Goal: Task Accomplishment & Management: Manage account settings

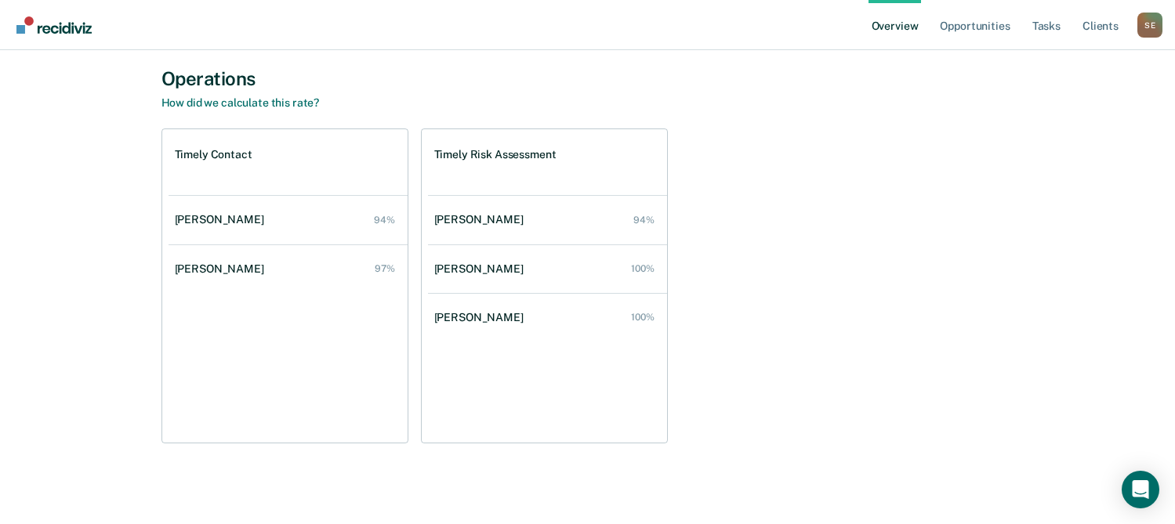
scroll to position [292, 0]
click at [984, 23] on link "Opportunities" at bounding box center [975, 25] width 76 height 50
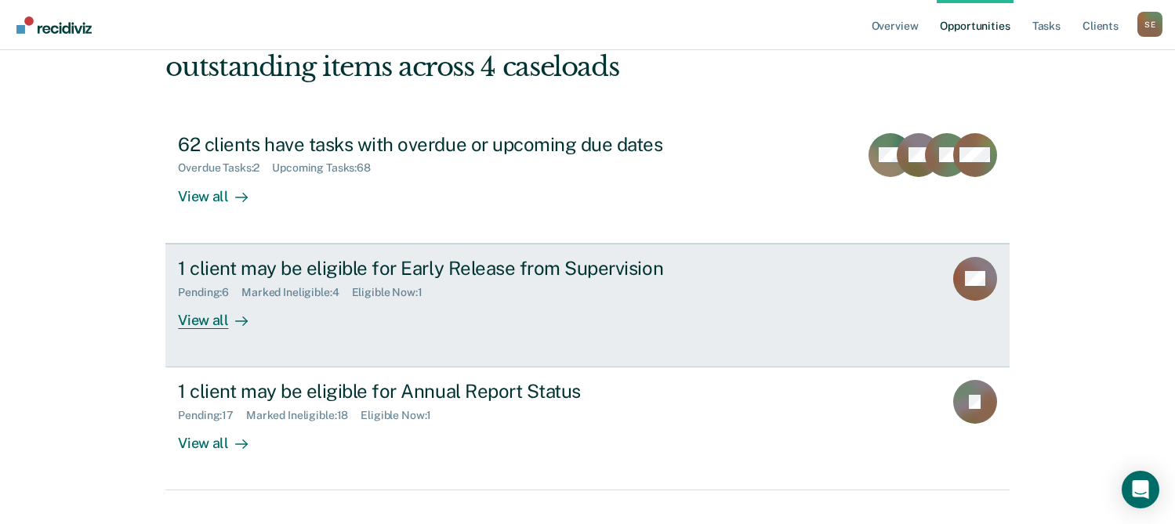
scroll to position [142, 0]
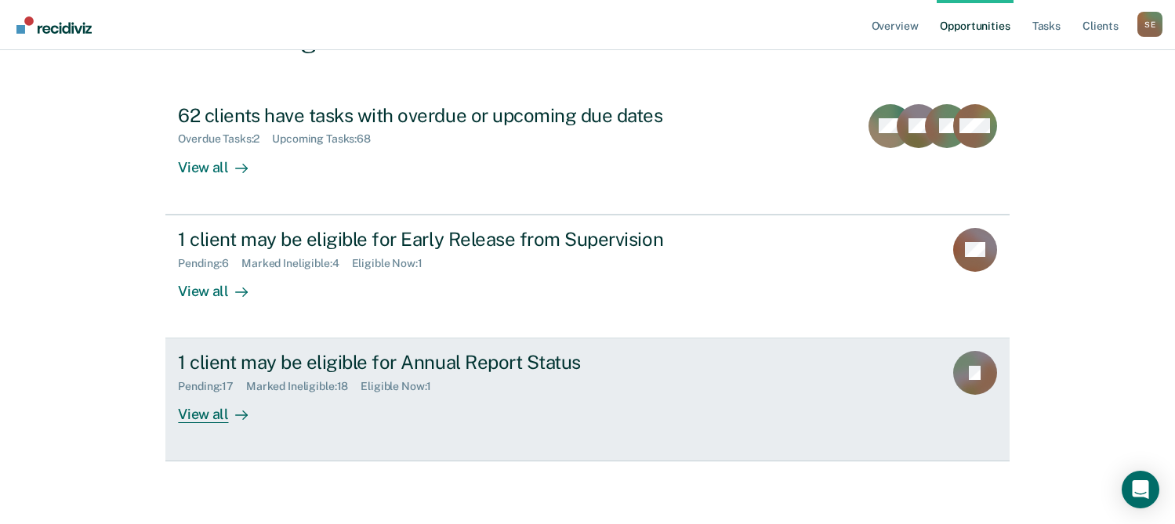
click at [307, 388] on div "Marked Ineligible : 18" at bounding box center [303, 386] width 114 height 13
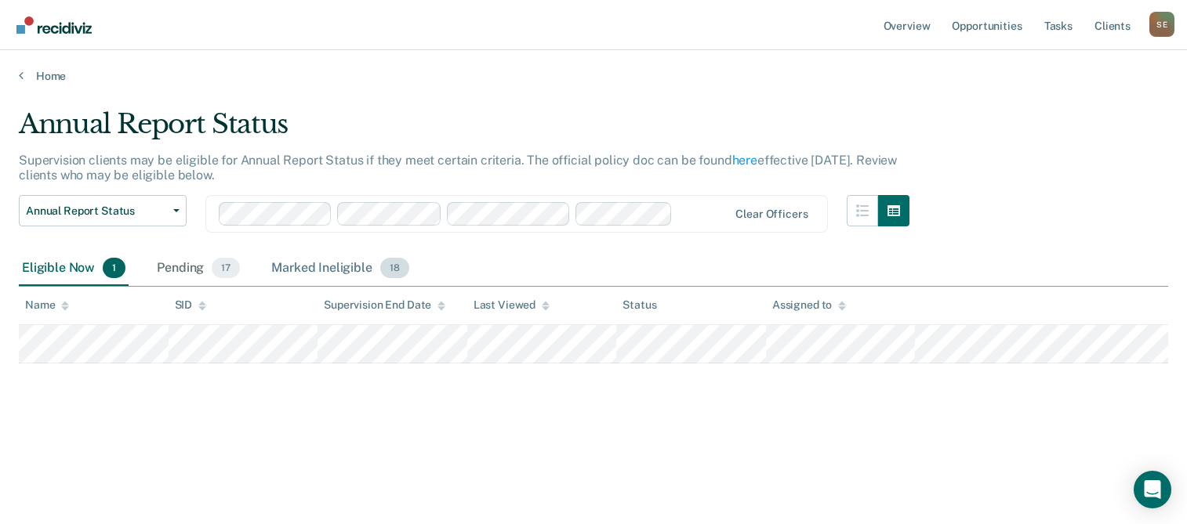
click at [334, 266] on div "Marked Ineligible 18" at bounding box center [339, 269] width 143 height 34
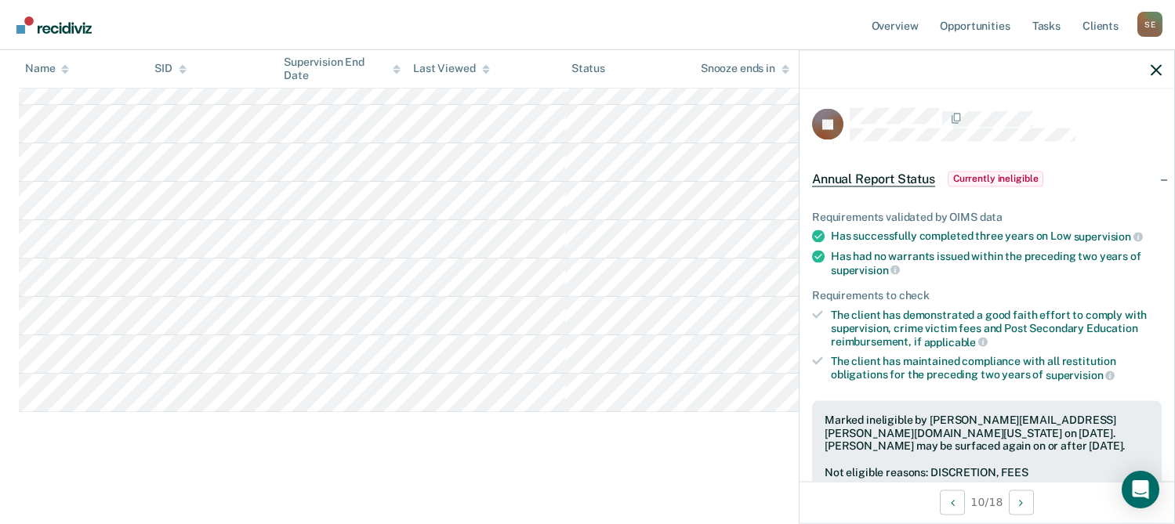
scroll to position [605, 0]
drag, startPoint x: 492, startPoint y: 412, endPoint x: 471, endPoint y: 478, distance: 68.9
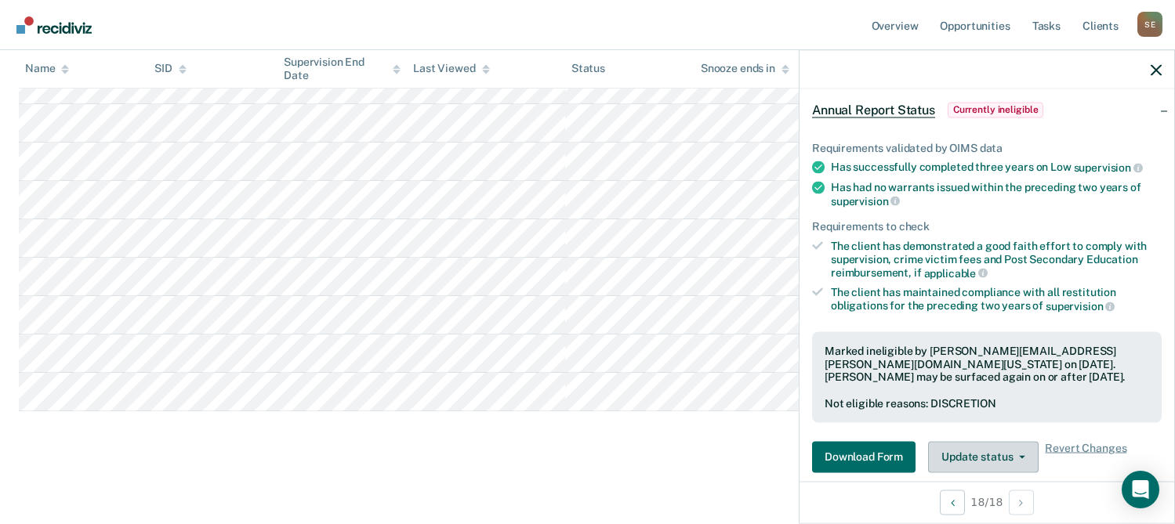
scroll to position [235, 0]
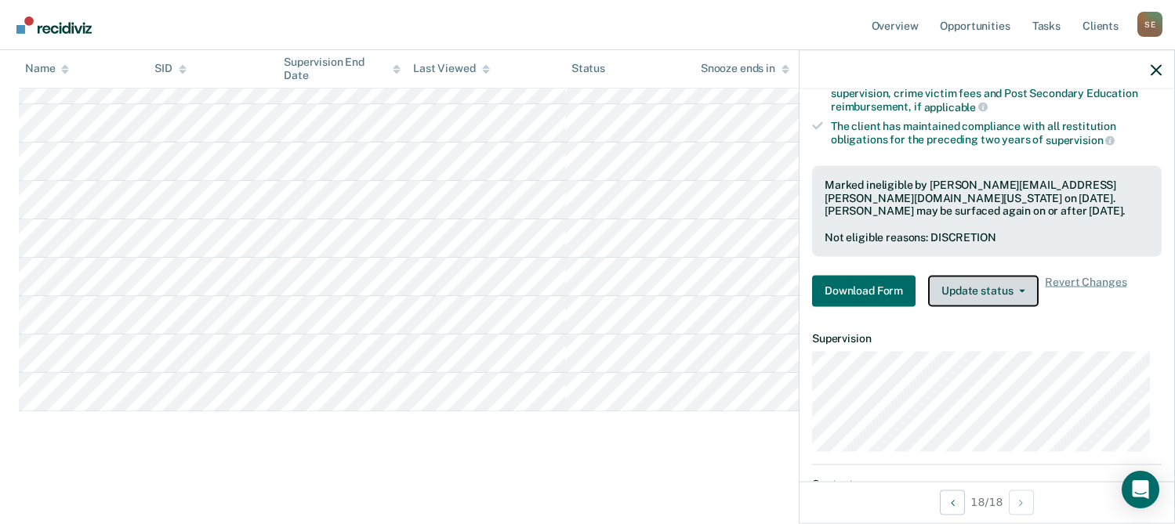
click at [995, 286] on button "Update status" at bounding box center [983, 290] width 111 height 31
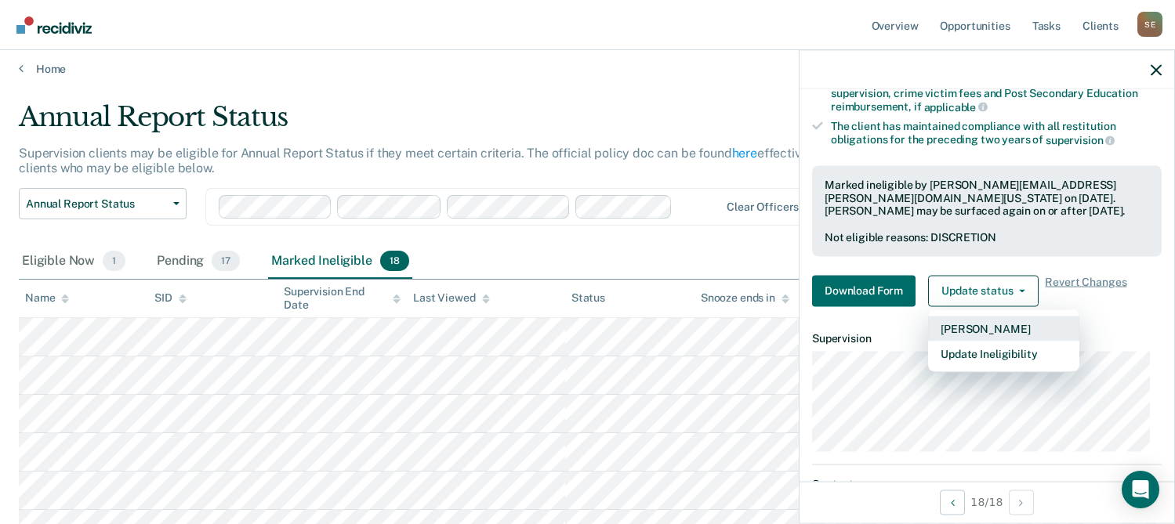
scroll to position [0, 0]
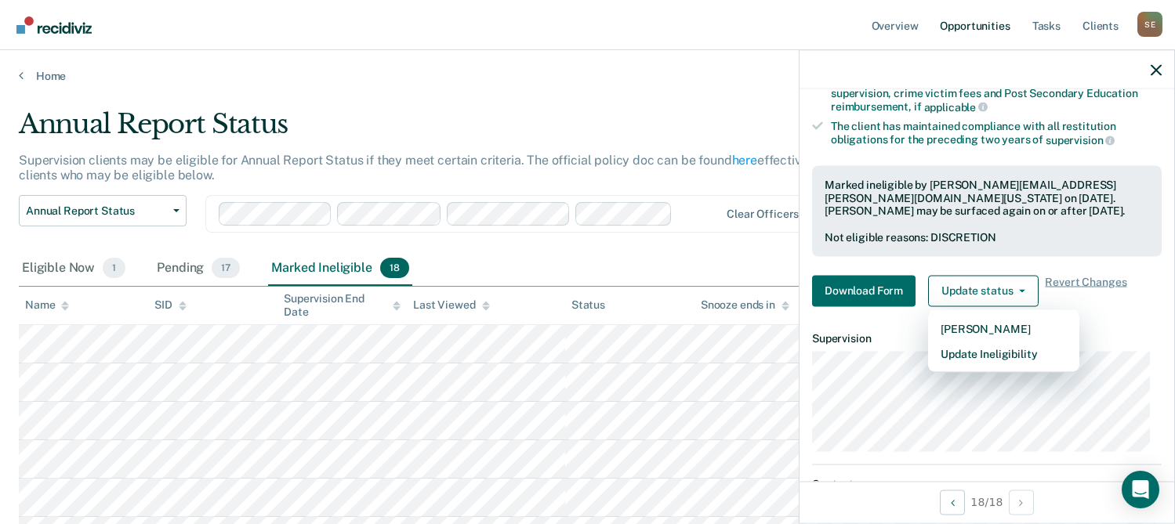
click at [985, 25] on link "Opportunities" at bounding box center [975, 25] width 76 height 50
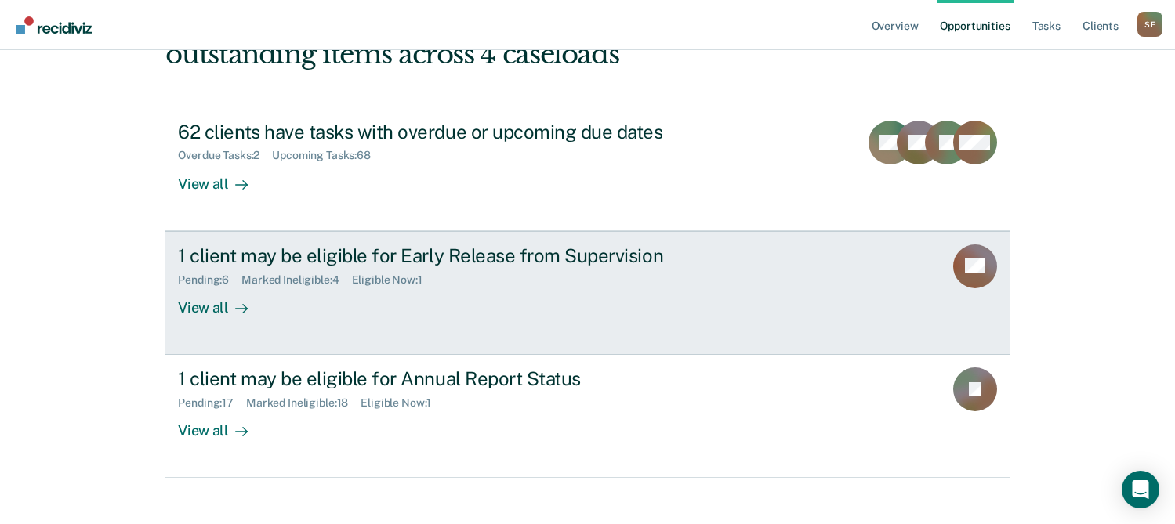
scroll to position [142, 0]
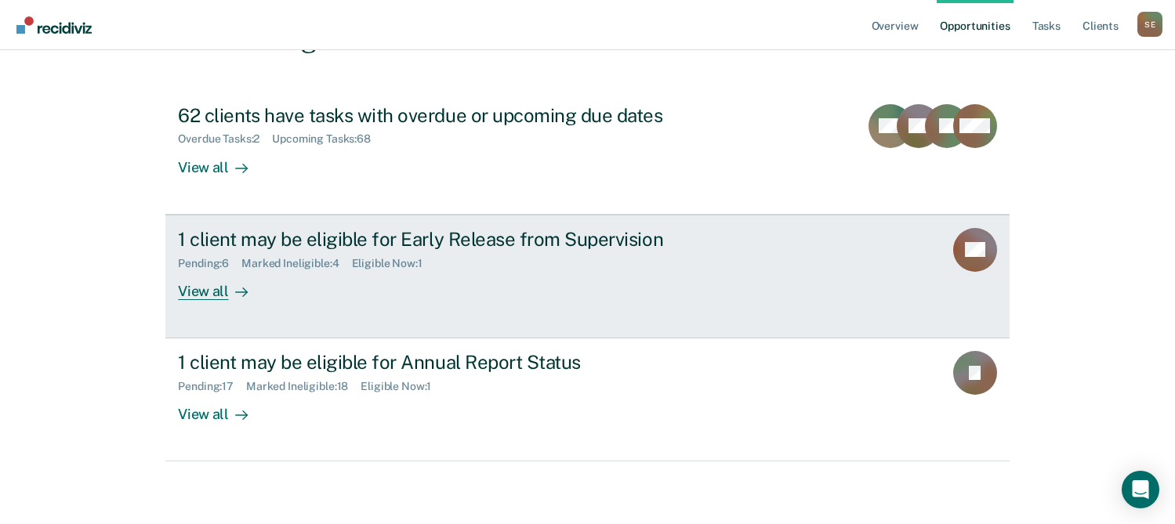
click at [873, 259] on link "1 client may be eligible for Early Release from Supervision Pending : 6 Marked …" at bounding box center [586, 277] width 843 height 124
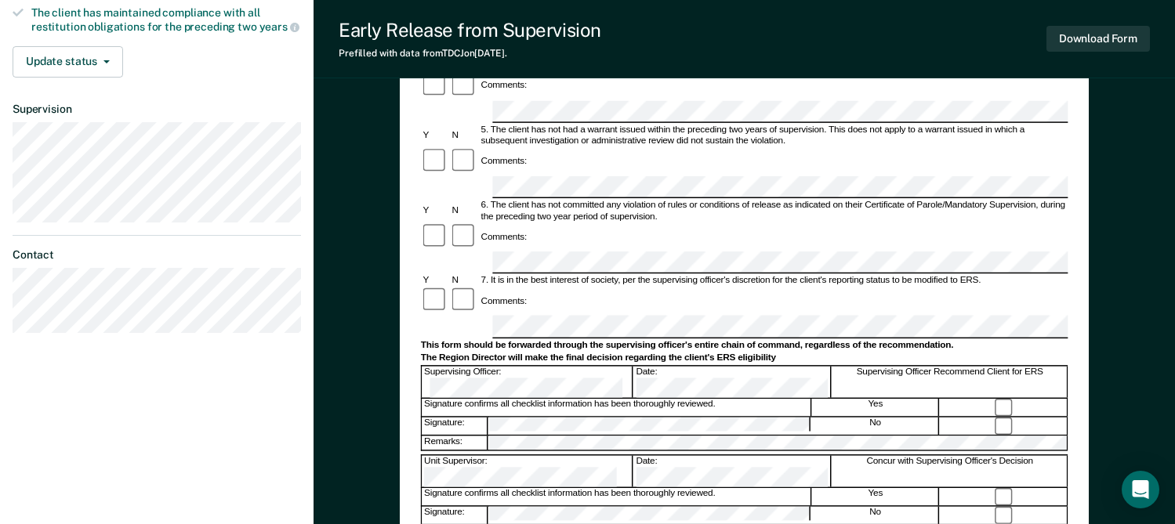
scroll to position [470, 0]
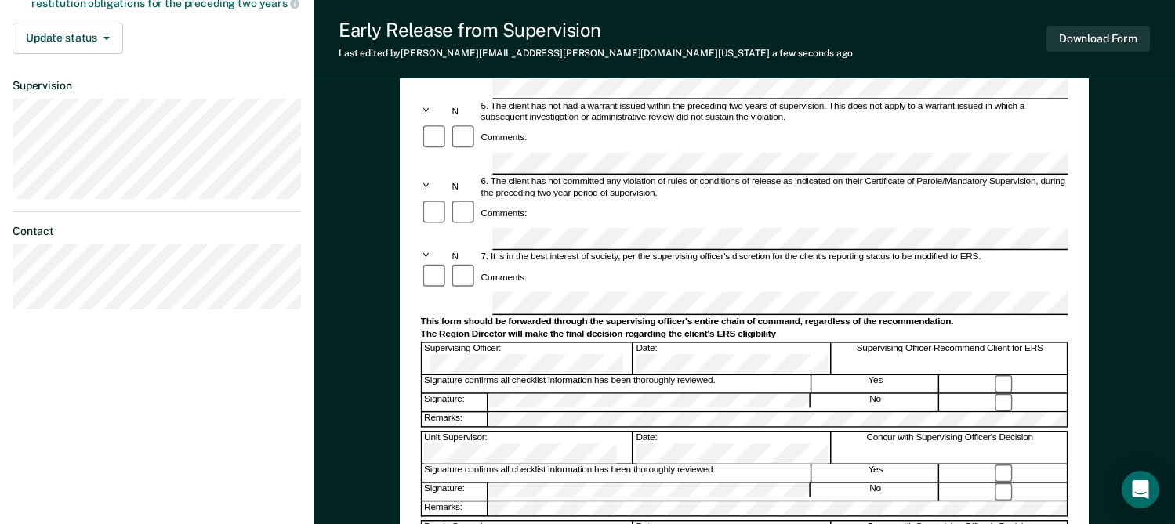
click at [1056, 499] on form "Early Release from Supervision (ERS) Checklist, Recommendation, and Determinati…" at bounding box center [745, 239] width 648 height 1116
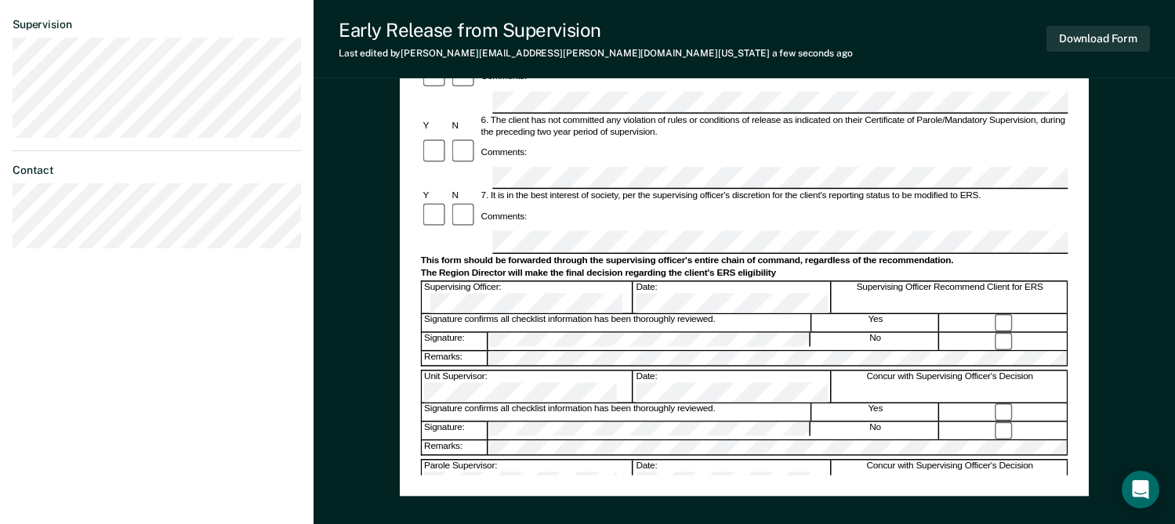
scroll to position [626, 0]
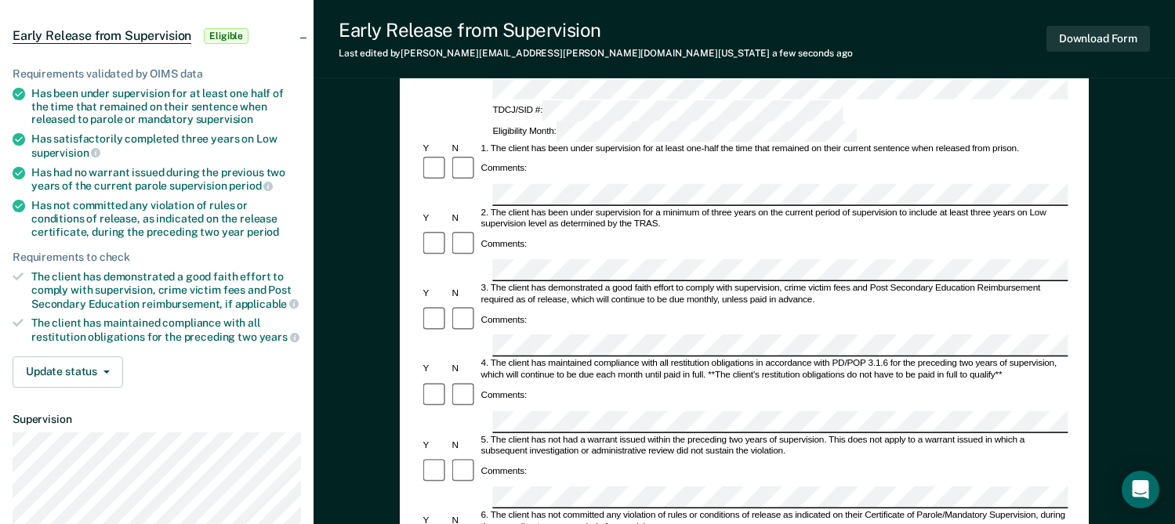
scroll to position [0, 0]
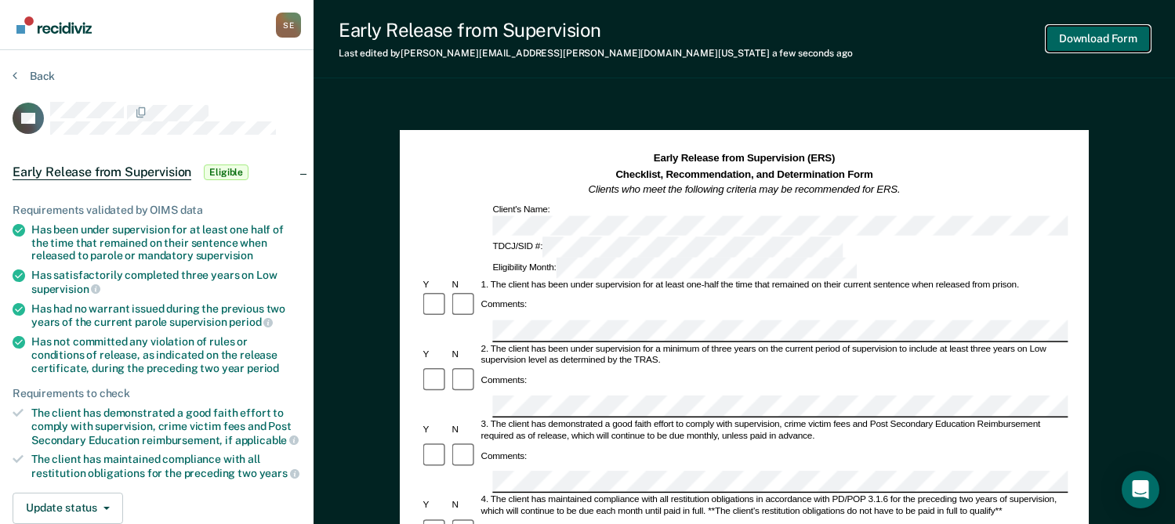
click at [1128, 31] on button "Download Form" at bounding box center [1098, 39] width 103 height 26
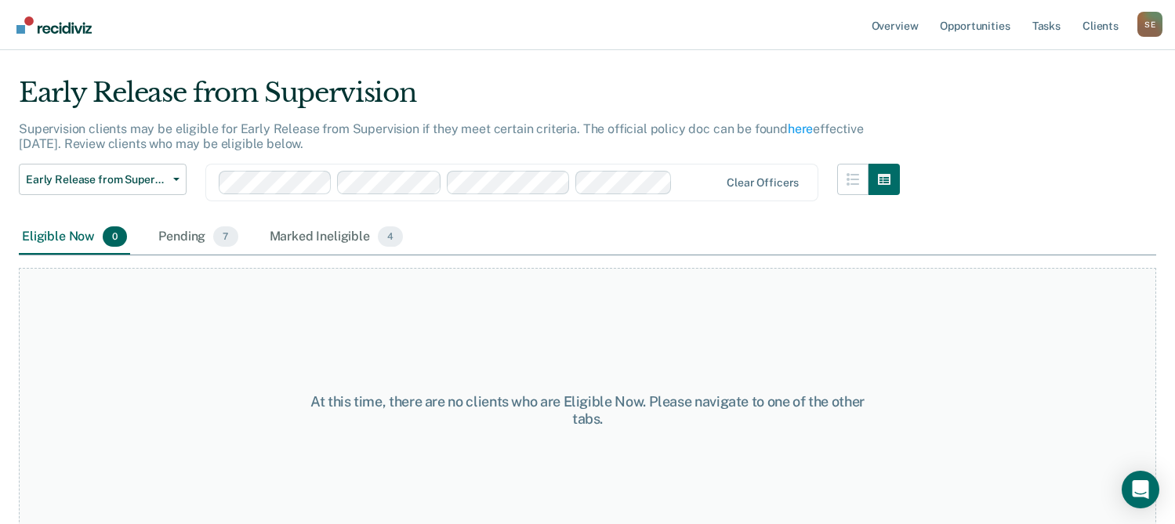
scroll to position [61, 0]
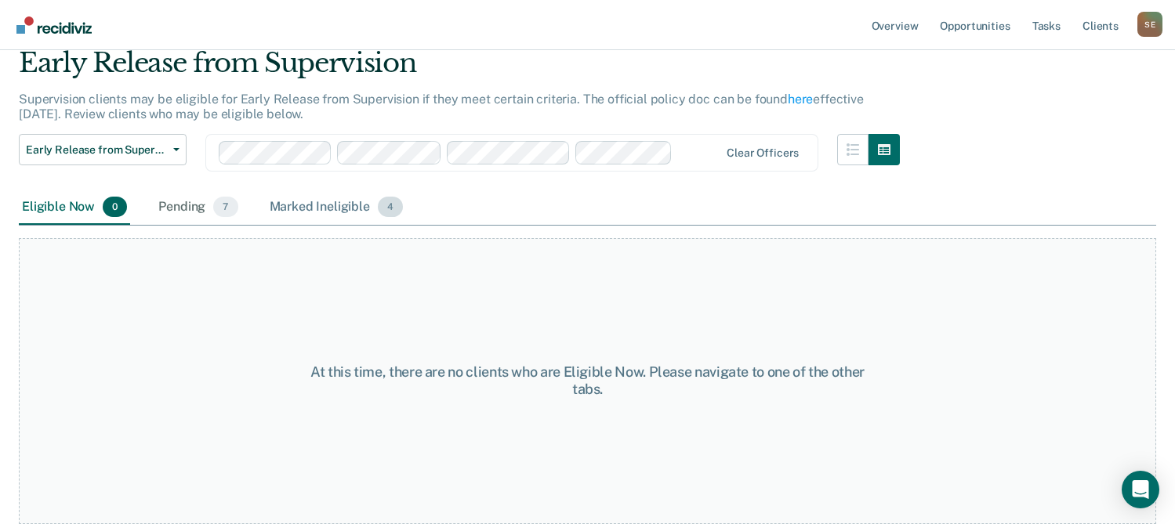
click at [336, 208] on div "Marked Ineligible 4" at bounding box center [337, 207] width 140 height 34
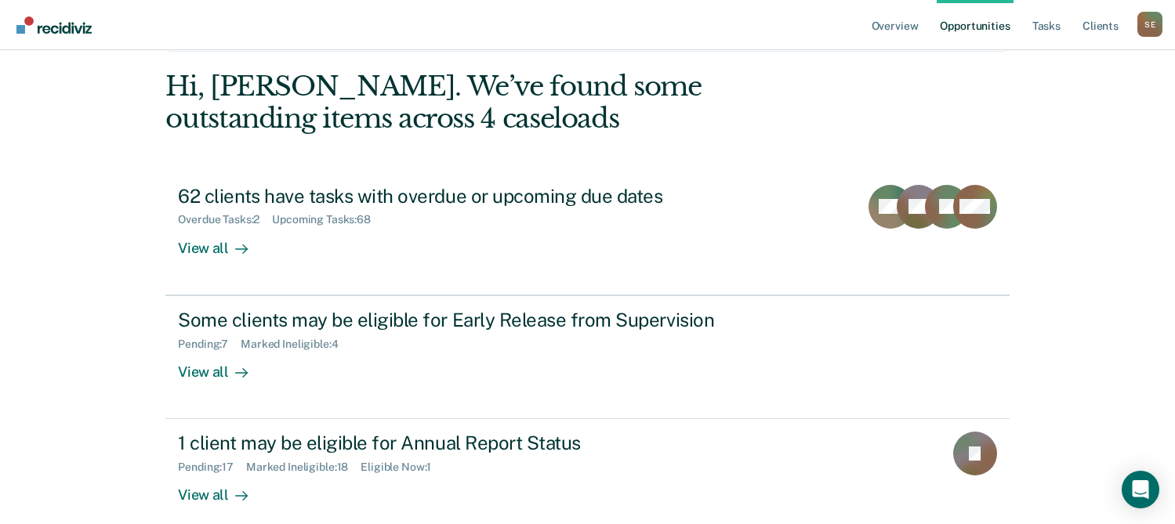
scroll to position [142, 0]
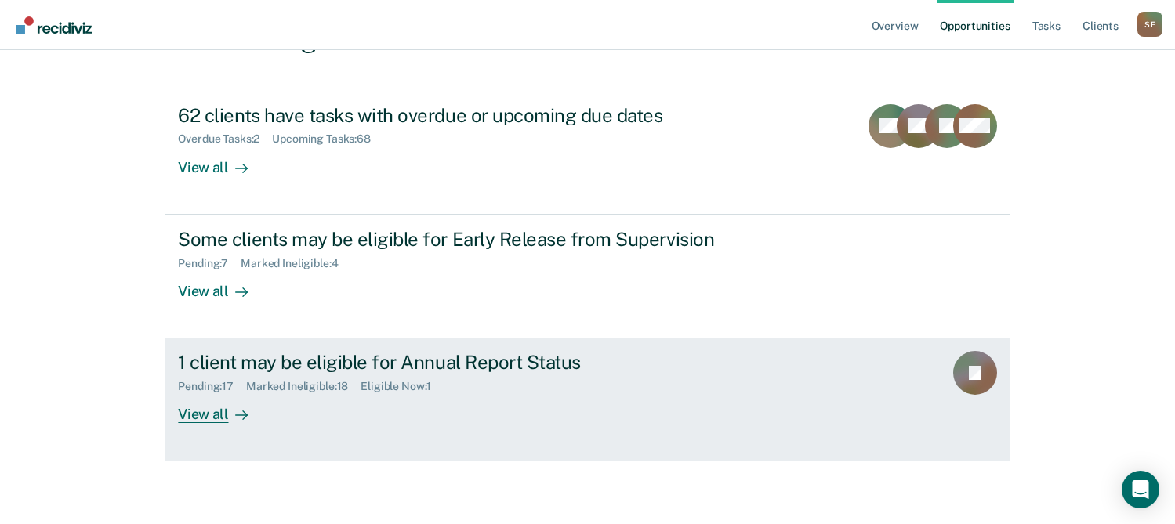
click at [890, 389] on link "1 client may be eligible for Annual Report Status Pending : 17 Marked Ineligibl…" at bounding box center [586, 400] width 843 height 123
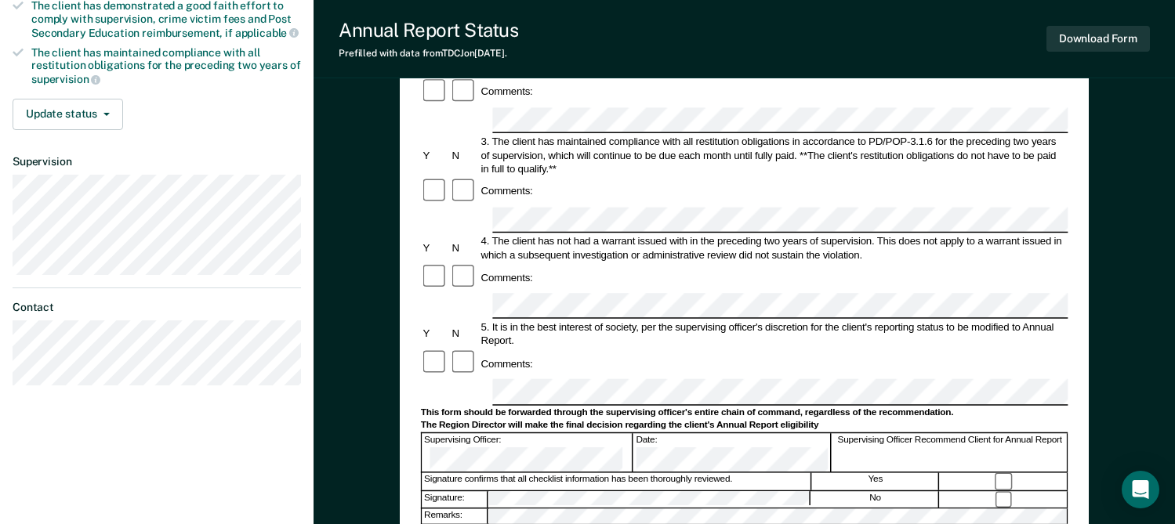
scroll to position [313, 0]
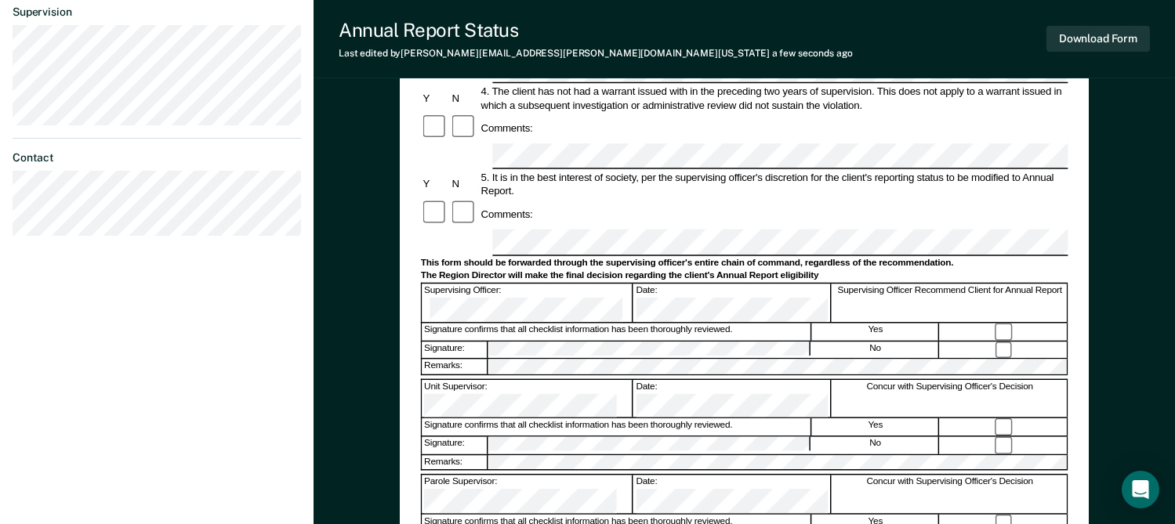
scroll to position [548, 0]
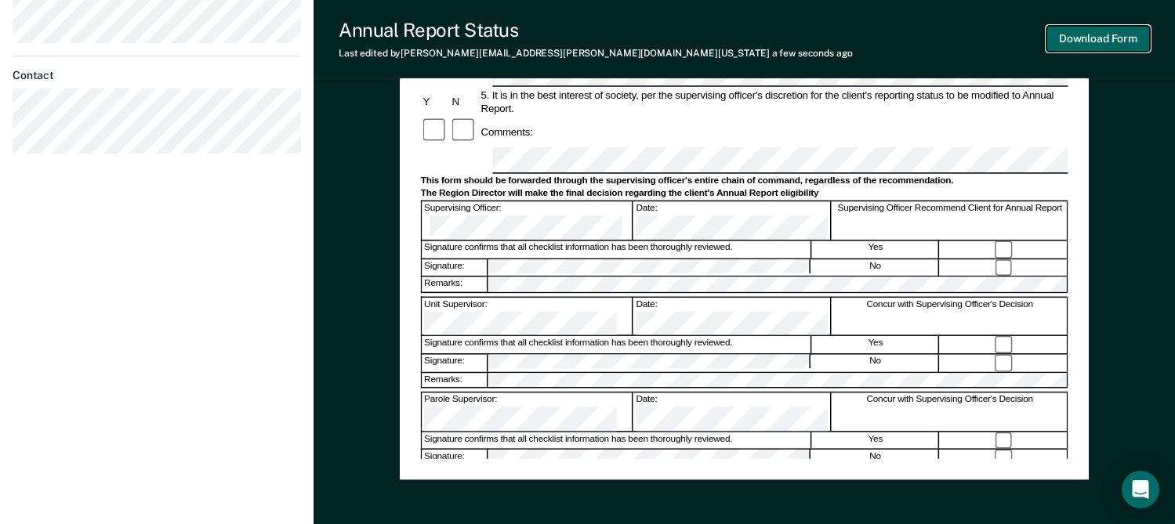
click at [1080, 29] on button "Download Form" at bounding box center [1098, 39] width 103 height 26
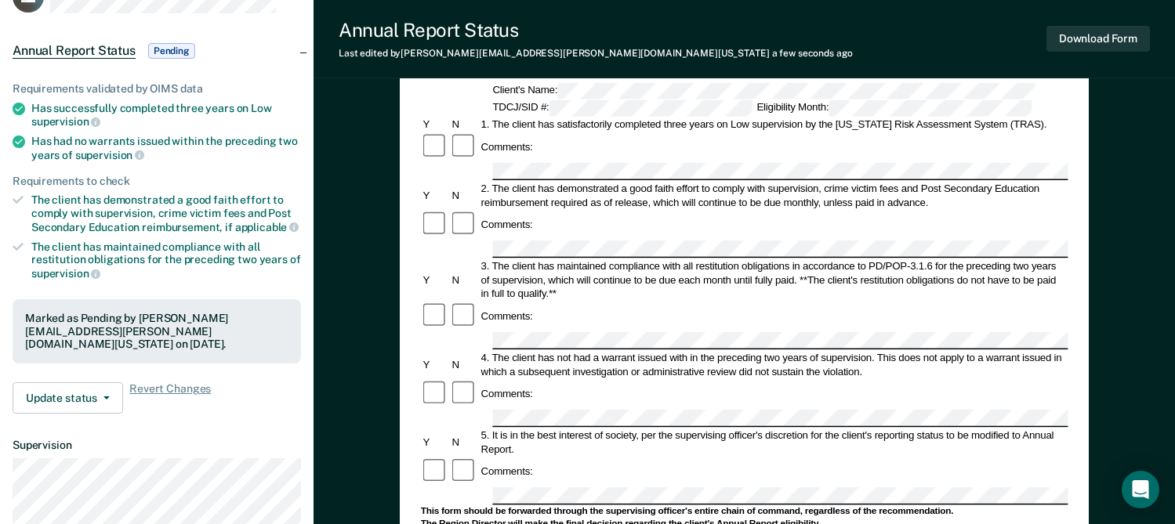
scroll to position [157, 0]
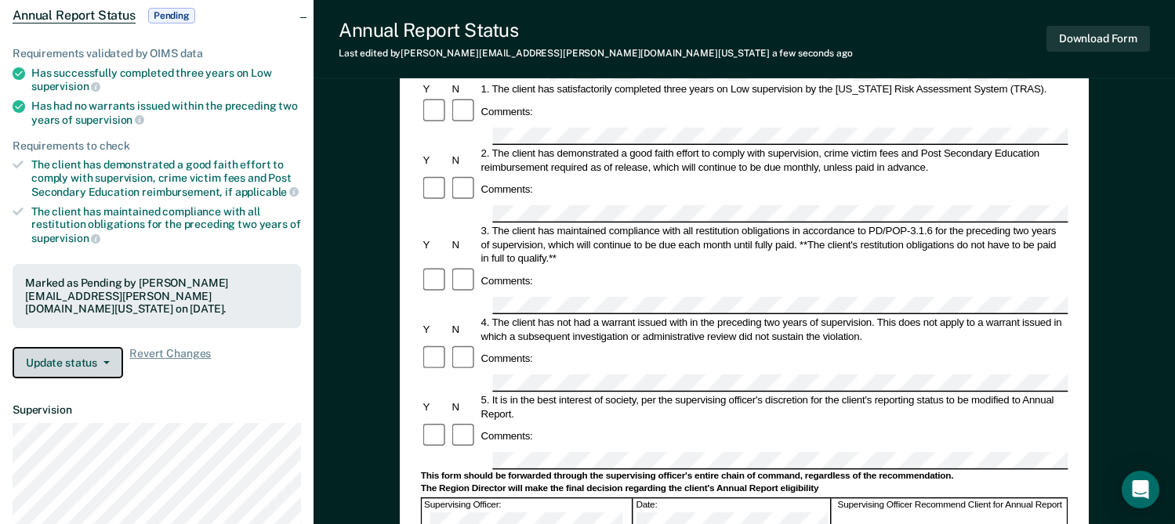
click at [71, 347] on button "Update status" at bounding box center [68, 362] width 111 height 31
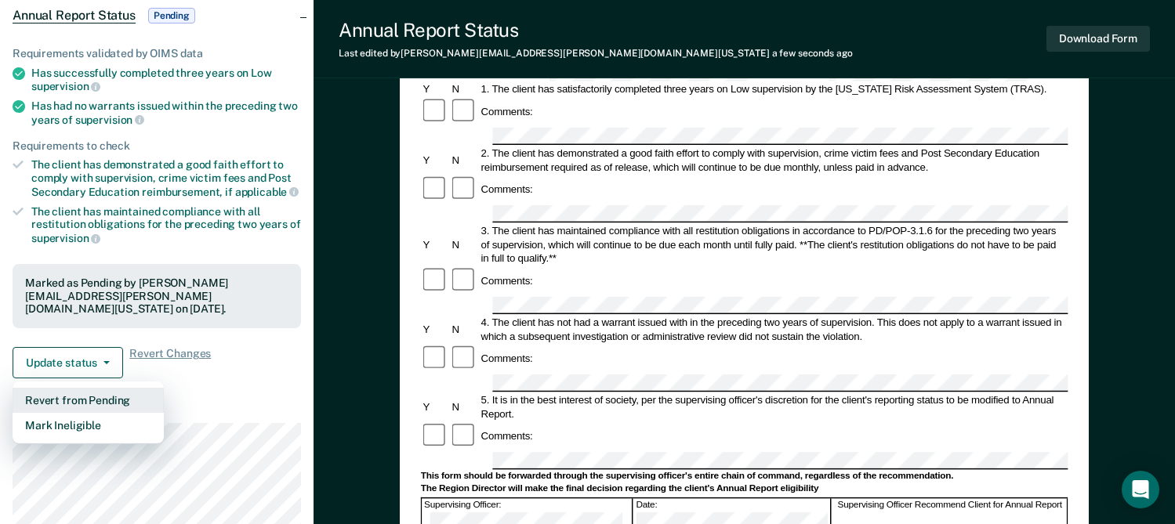
click at [96, 388] on button "Revert from Pending" at bounding box center [88, 400] width 151 height 25
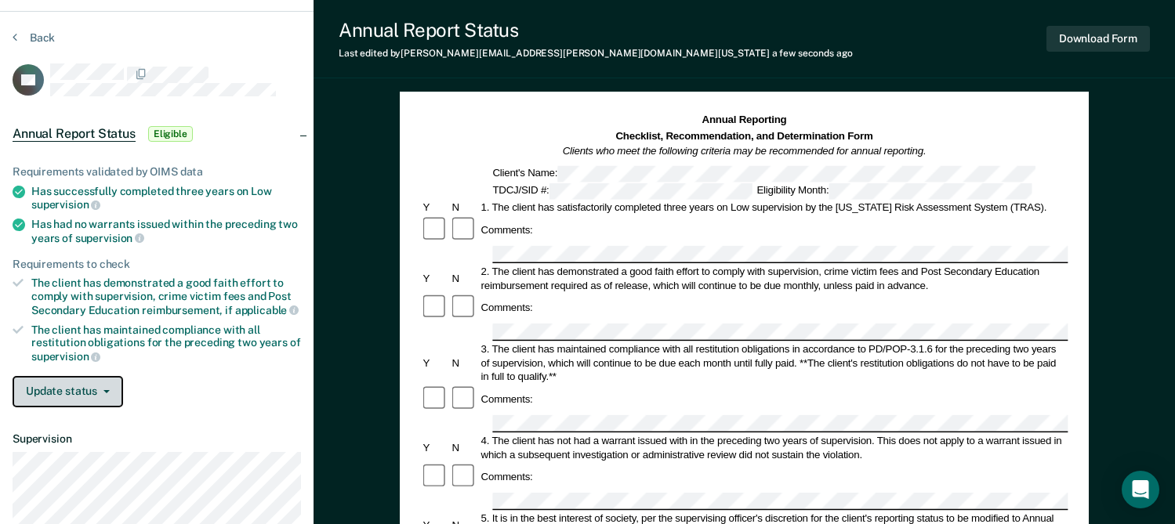
scroll to position [0, 0]
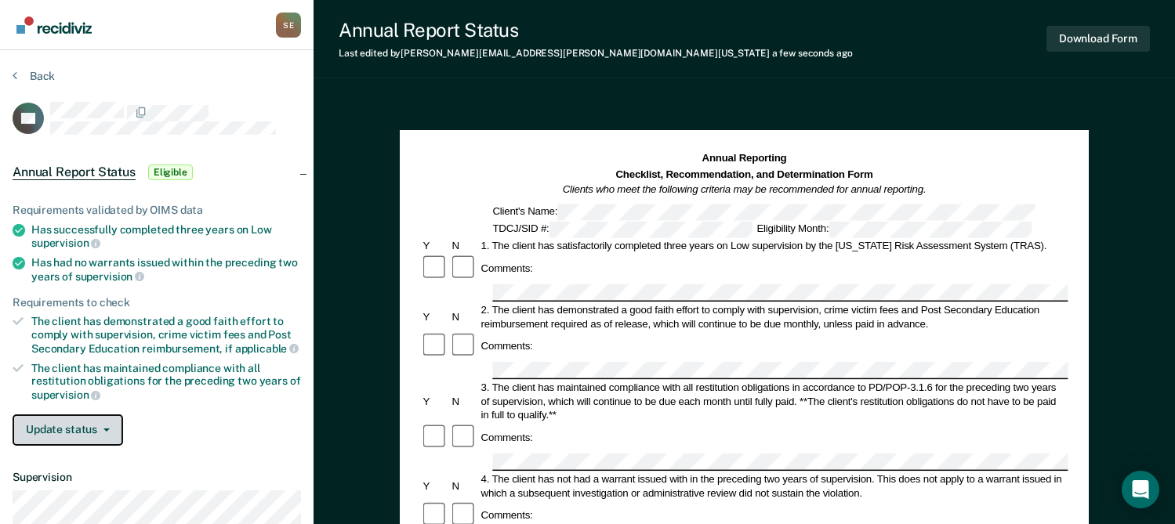
click at [64, 427] on button "Update status" at bounding box center [68, 430] width 111 height 31
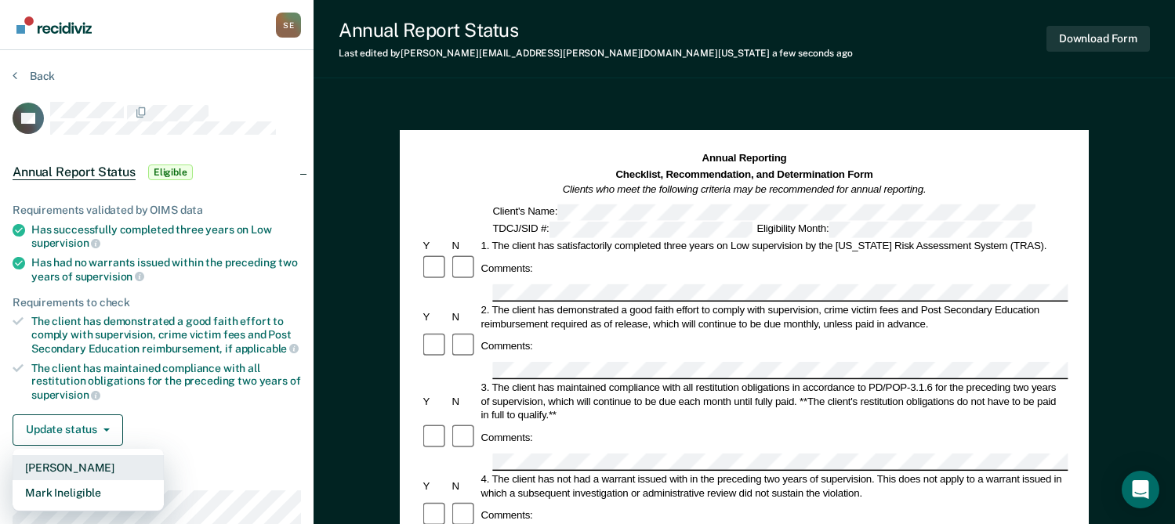
click at [78, 463] on button "[PERSON_NAME]" at bounding box center [88, 467] width 151 height 25
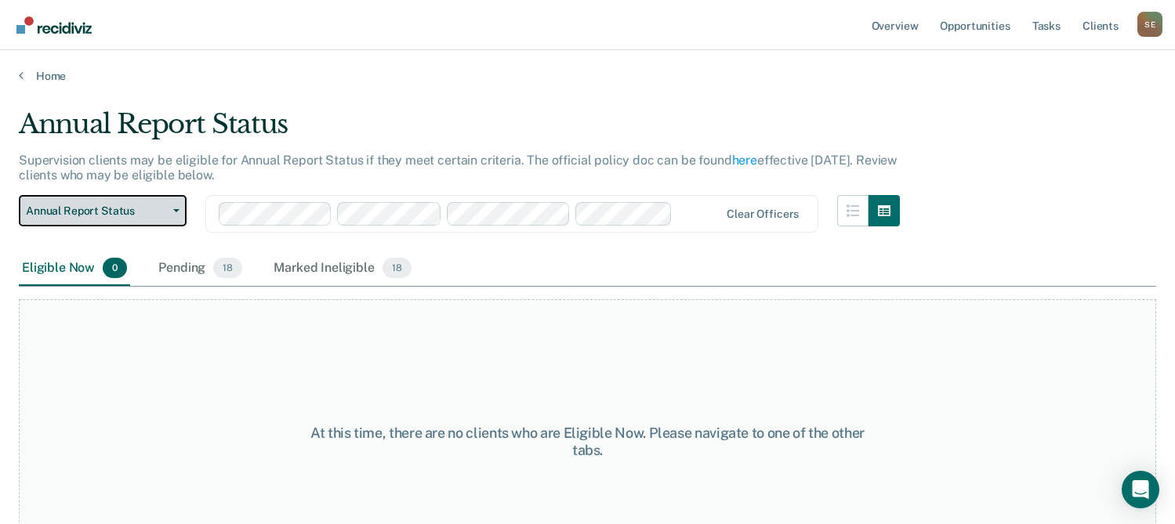
click at [93, 213] on span "Annual Report Status" at bounding box center [96, 211] width 141 height 13
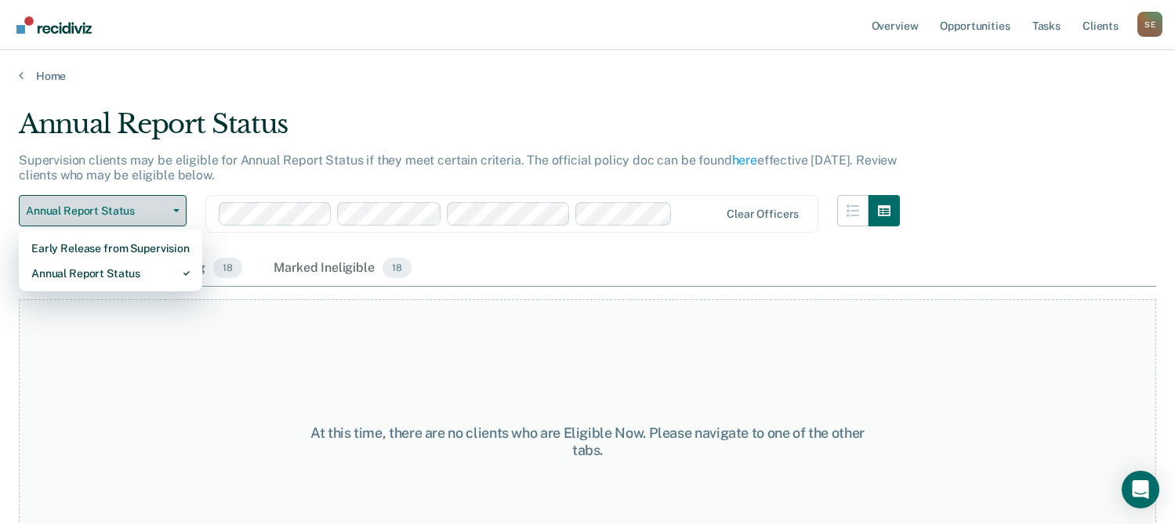
click at [109, 213] on span "Annual Report Status" at bounding box center [96, 211] width 141 height 13
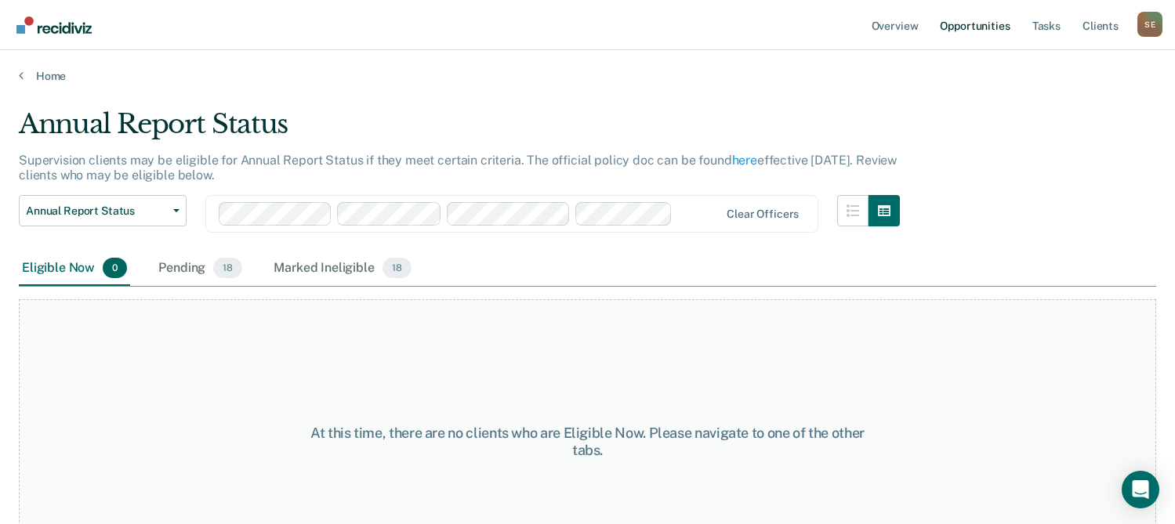
click at [963, 24] on link "Opportunities" at bounding box center [975, 25] width 76 height 50
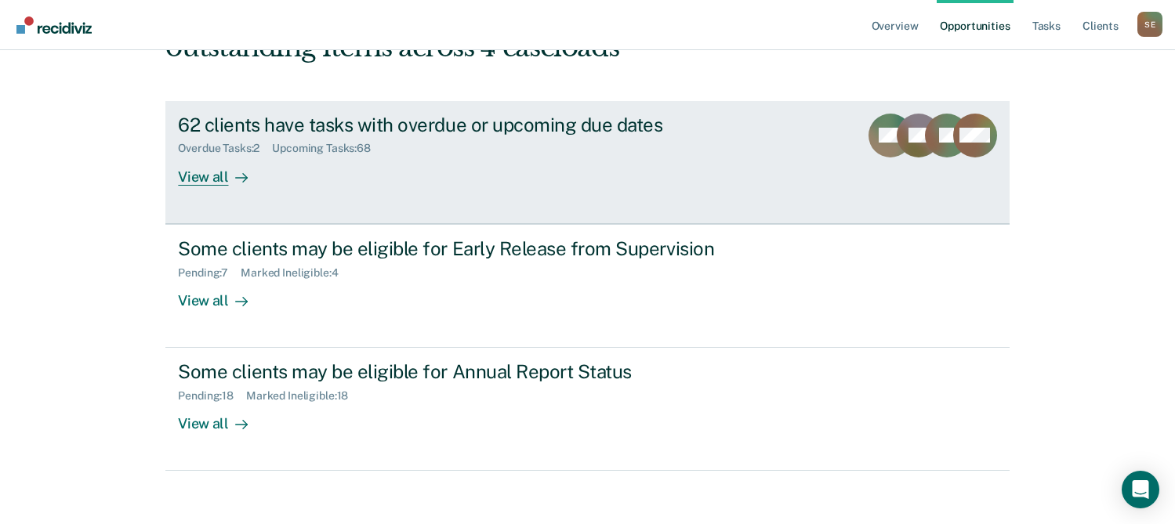
scroll to position [142, 0]
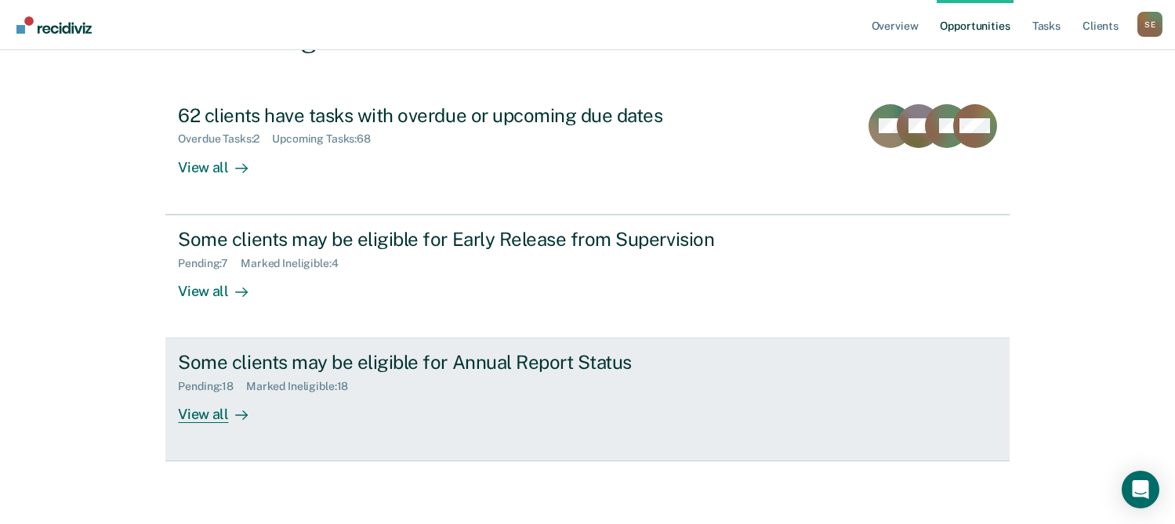
click at [198, 413] on div "View all" at bounding box center [222, 409] width 88 height 31
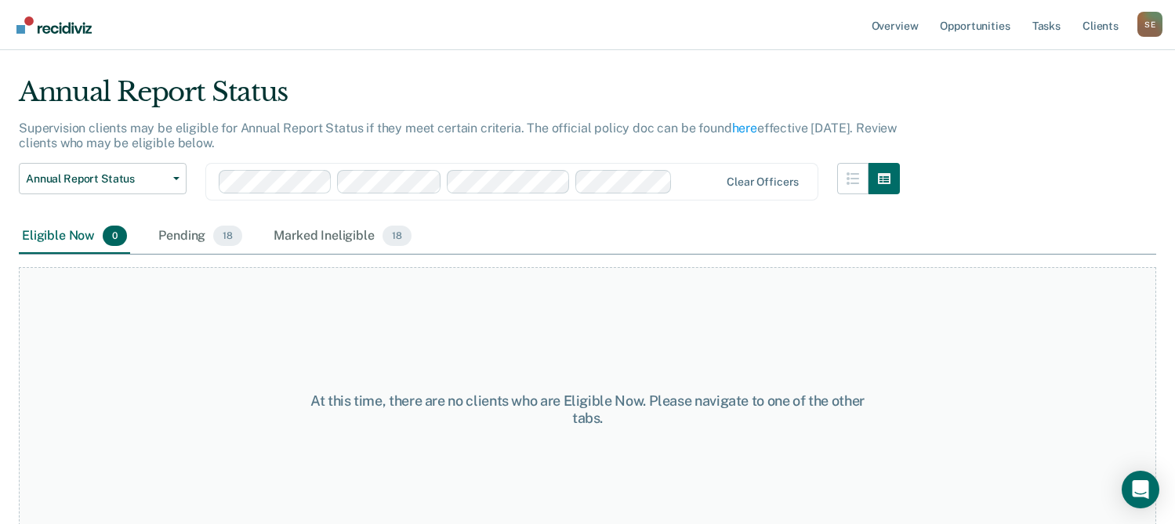
scroll to position [61, 0]
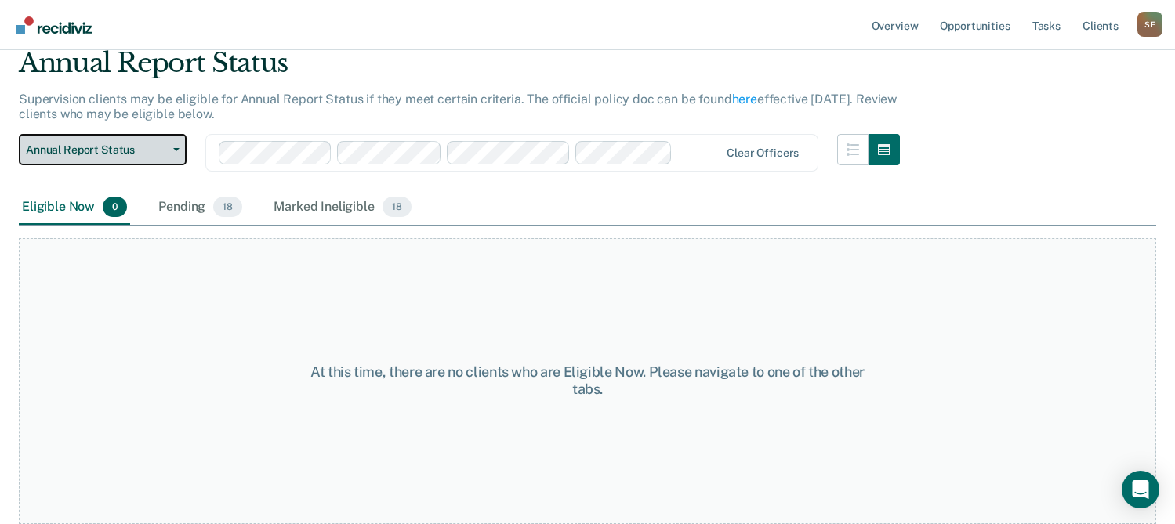
click at [63, 141] on button "Annual Report Status" at bounding box center [103, 149] width 168 height 31
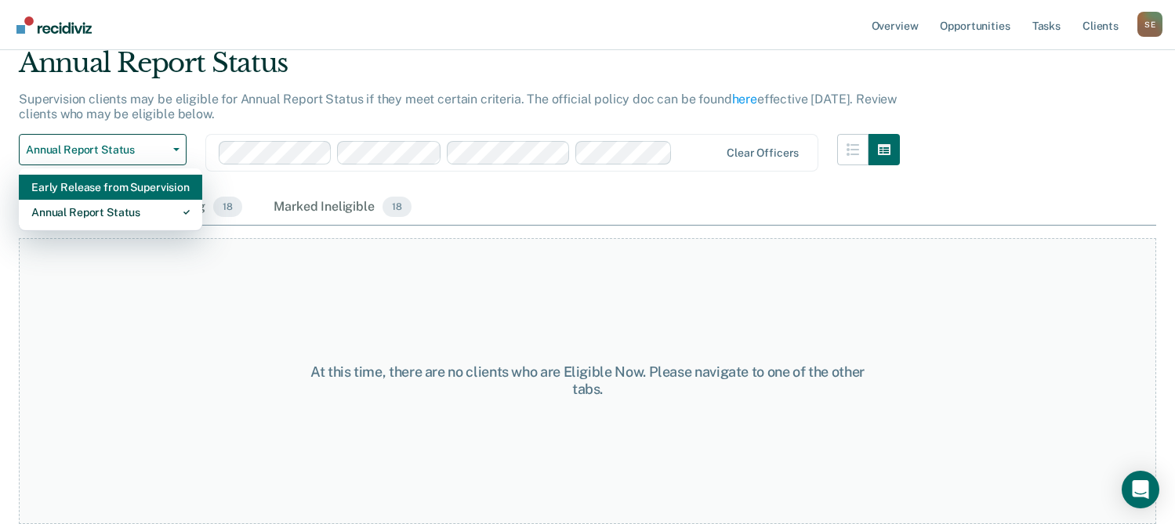
click at [67, 188] on div "Early Release from Supervision" at bounding box center [110, 187] width 158 height 25
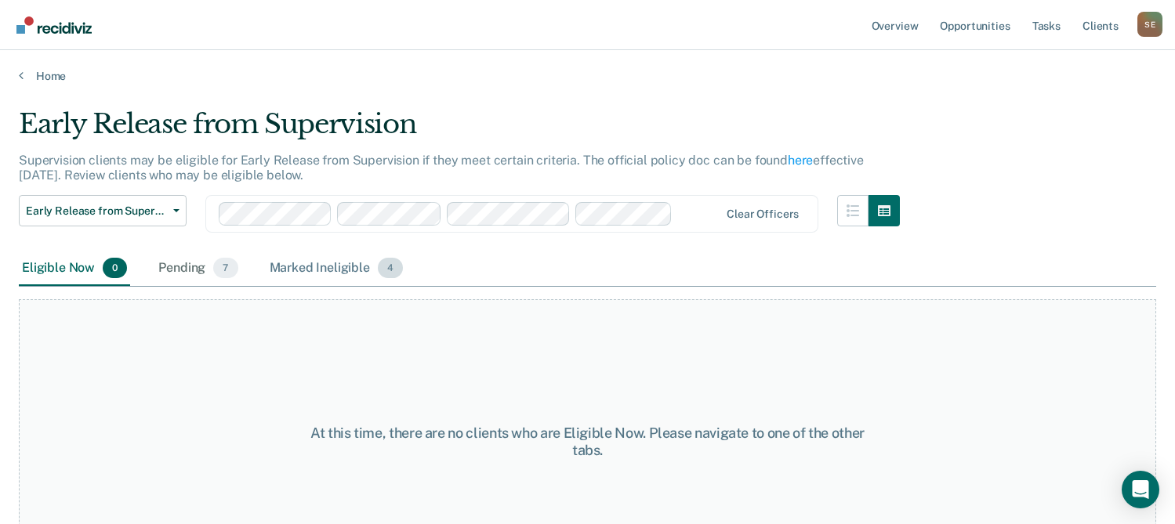
click at [324, 270] on div "Marked Ineligible 4" at bounding box center [337, 269] width 140 height 34
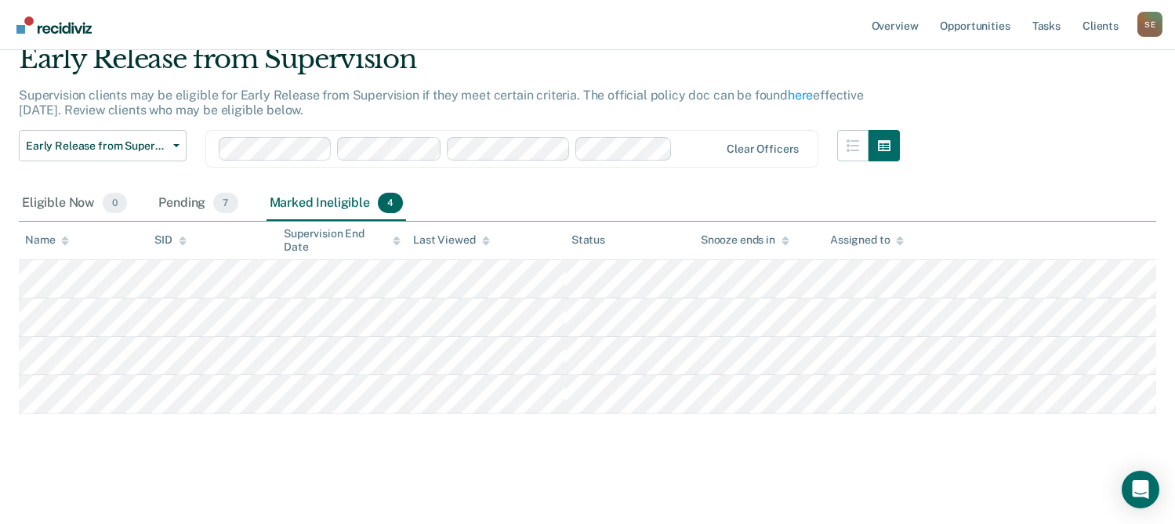
scroll to position [67, 0]
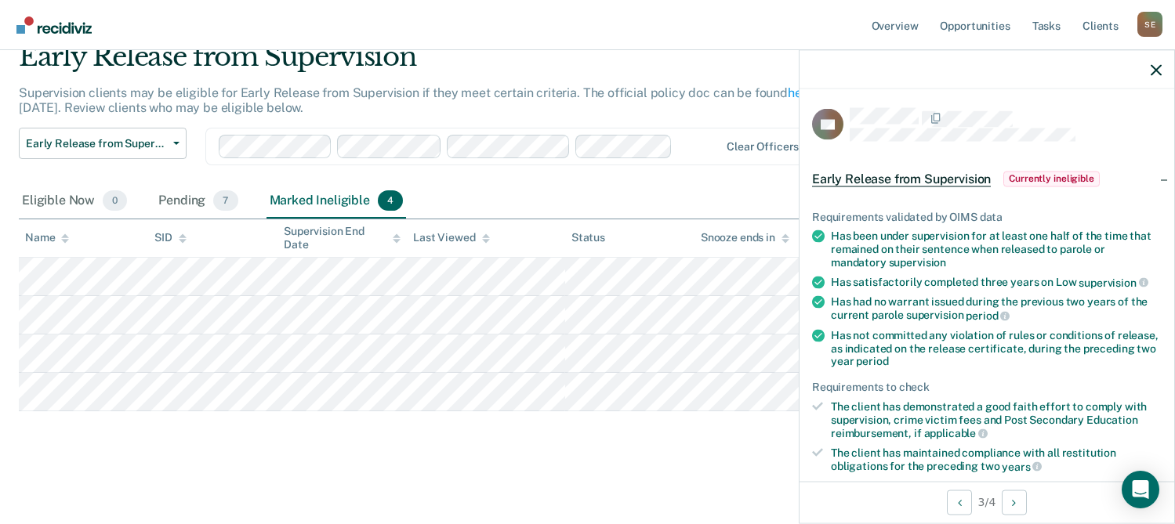
click at [1154, 76] on div at bounding box center [987, 69] width 375 height 39
drag, startPoint x: 1161, startPoint y: 67, endPoint x: 1159, endPoint y: 76, distance: 9.7
click at [1160, 67] on icon "button" at bounding box center [1156, 69] width 11 height 11
click at [1031, 173] on span "Currently ineligible" at bounding box center [1051, 179] width 96 height 16
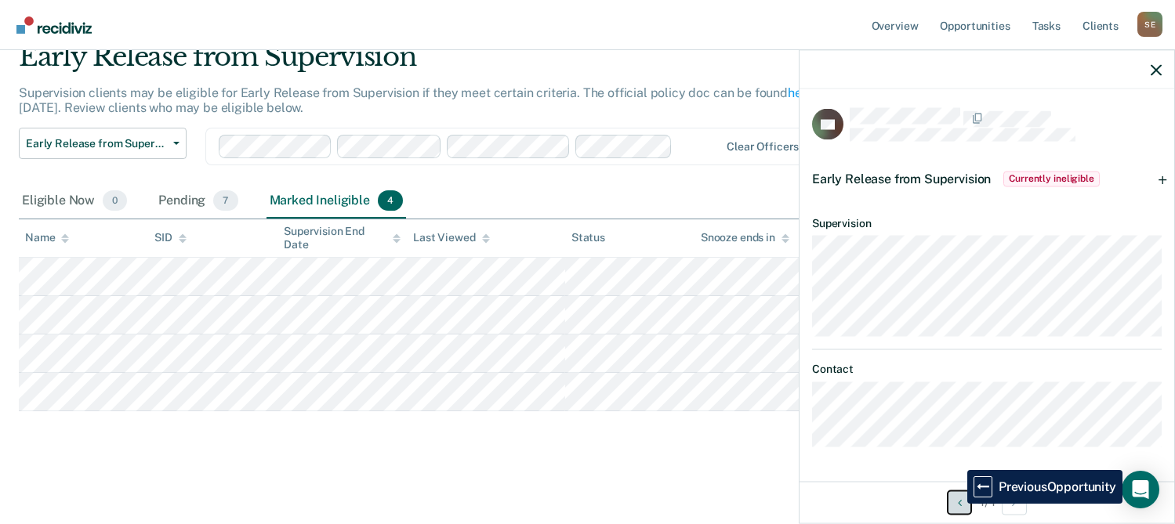
click at [958, 504] on icon "Previous Opportunity" at bounding box center [960, 502] width 4 height 11
click at [958, 503] on icon "Previous Opportunity" at bounding box center [960, 502] width 4 height 11
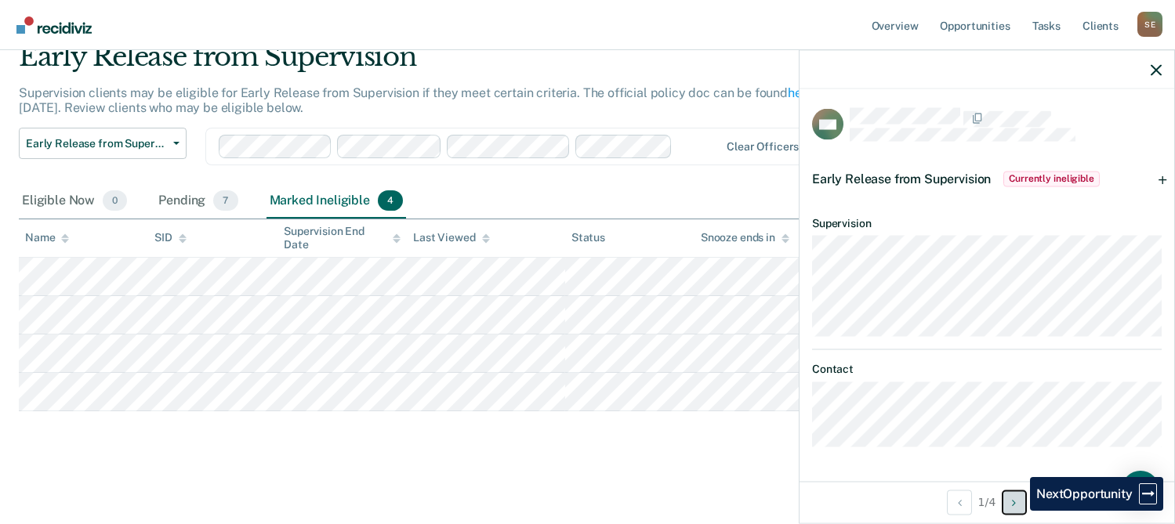
click at [1017, 510] on button "Next Opportunity" at bounding box center [1014, 502] width 25 height 25
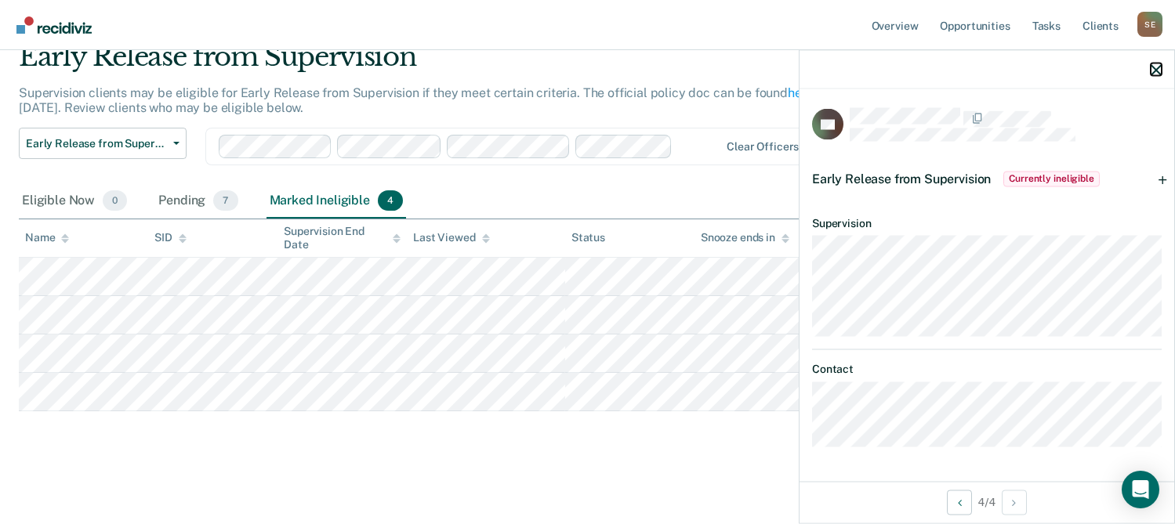
click at [1151, 69] on icon "button" at bounding box center [1156, 69] width 11 height 11
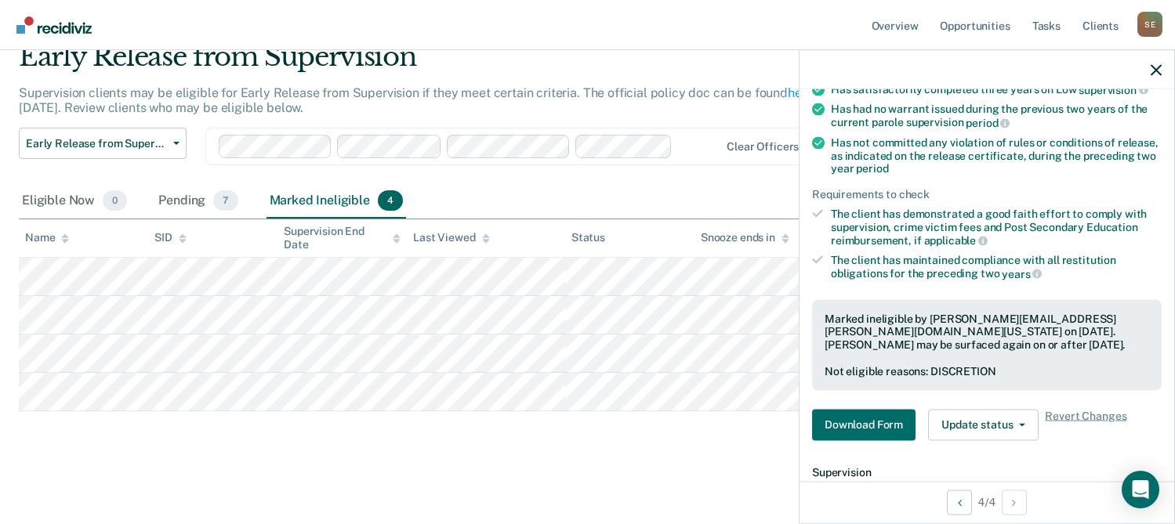
scroll to position [235, 0]
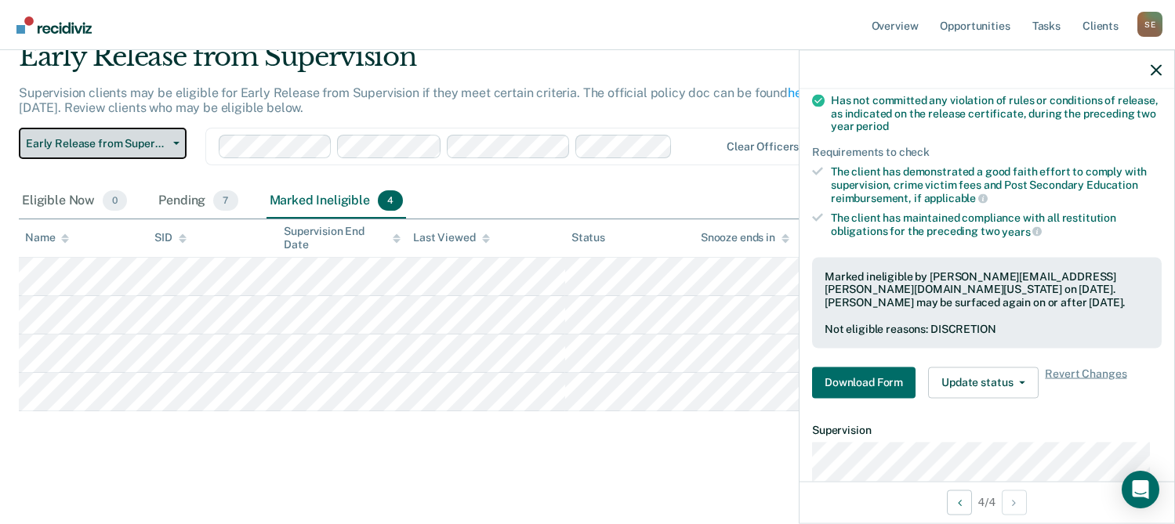
click at [78, 143] on span "Early Release from Supervision" at bounding box center [96, 143] width 141 height 13
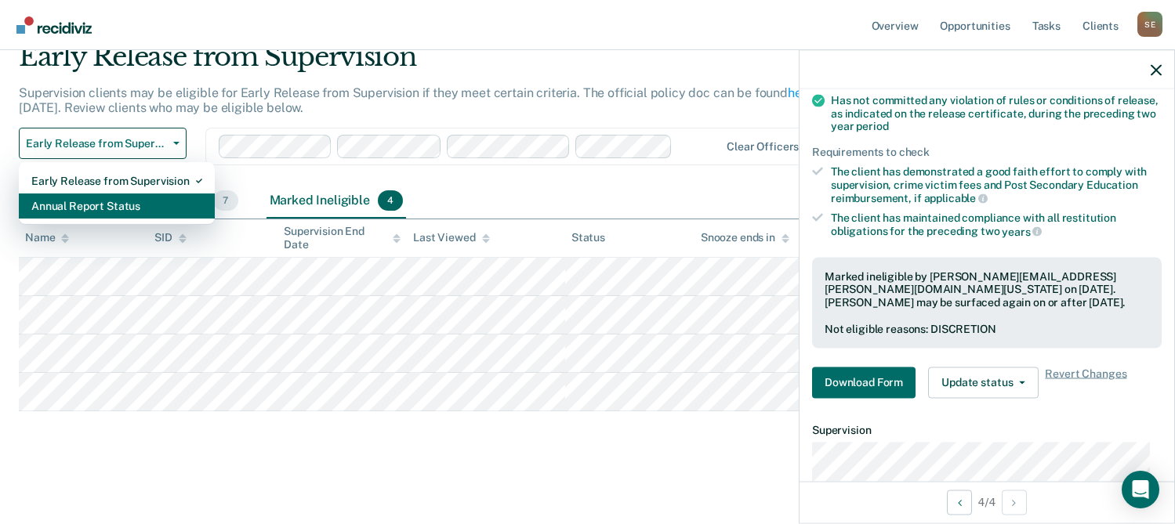
click at [87, 200] on div "Annual Report Status" at bounding box center [116, 206] width 171 height 25
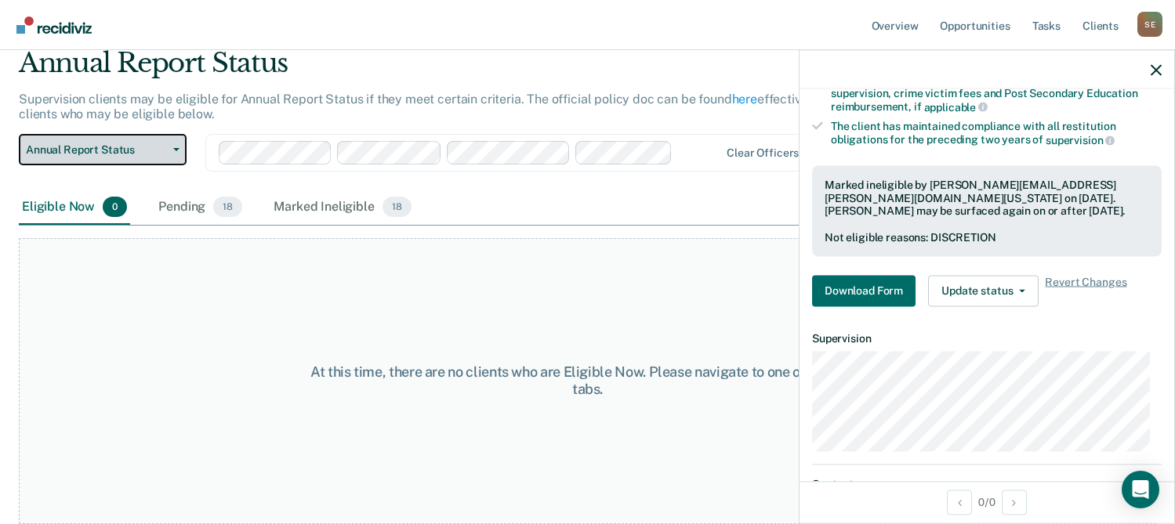
scroll to position [143, 0]
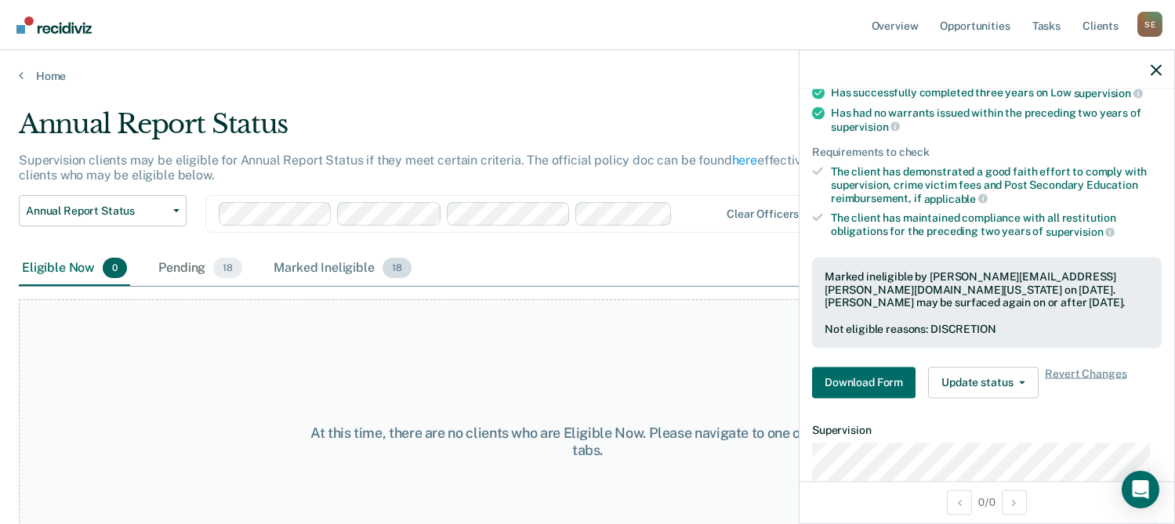
click at [313, 263] on div "Marked Ineligible 18" at bounding box center [341, 269] width 143 height 34
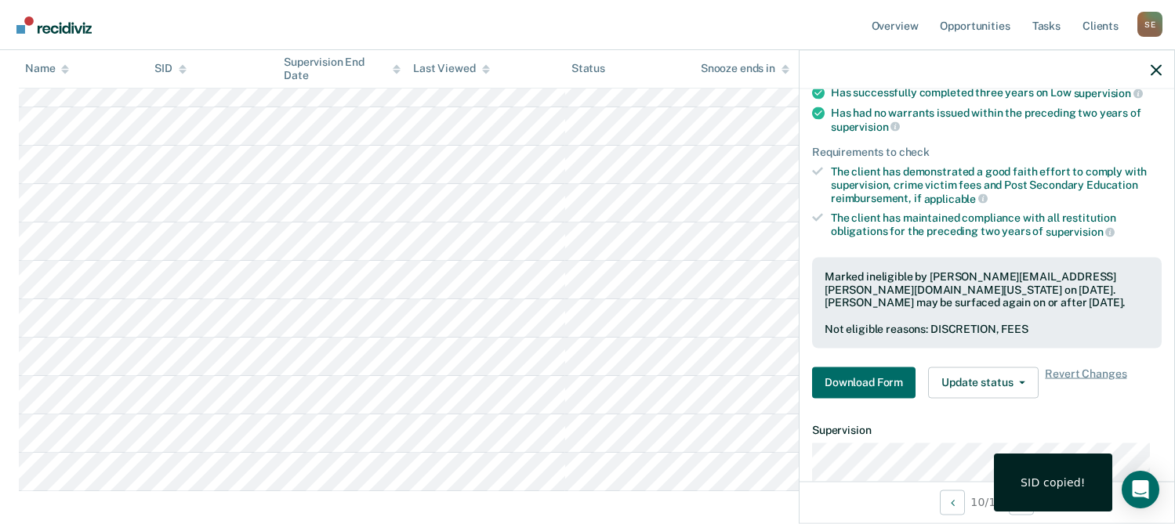
scroll to position [605, 0]
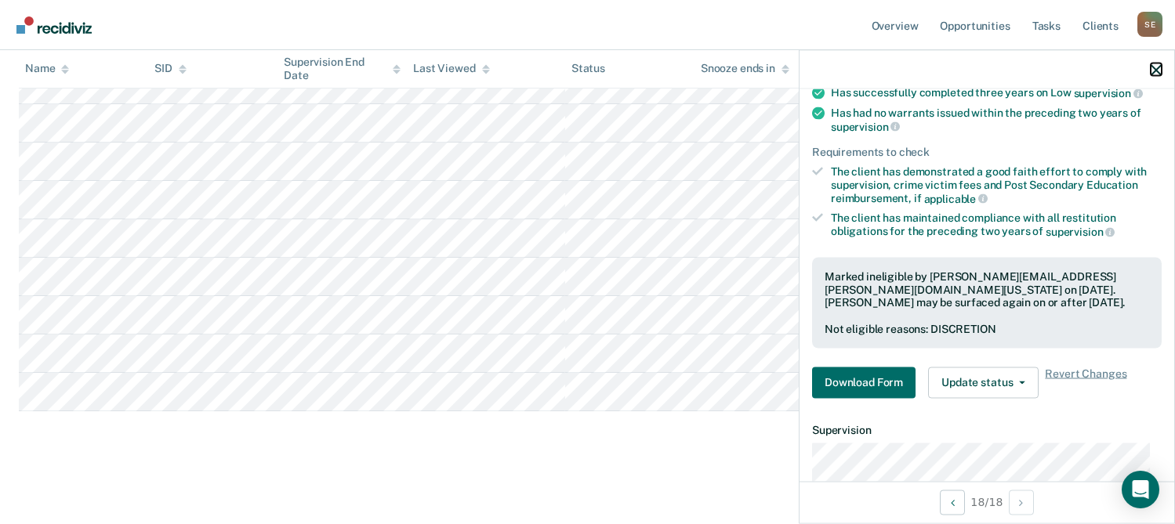
click at [1155, 64] on button "button" at bounding box center [1156, 69] width 11 height 13
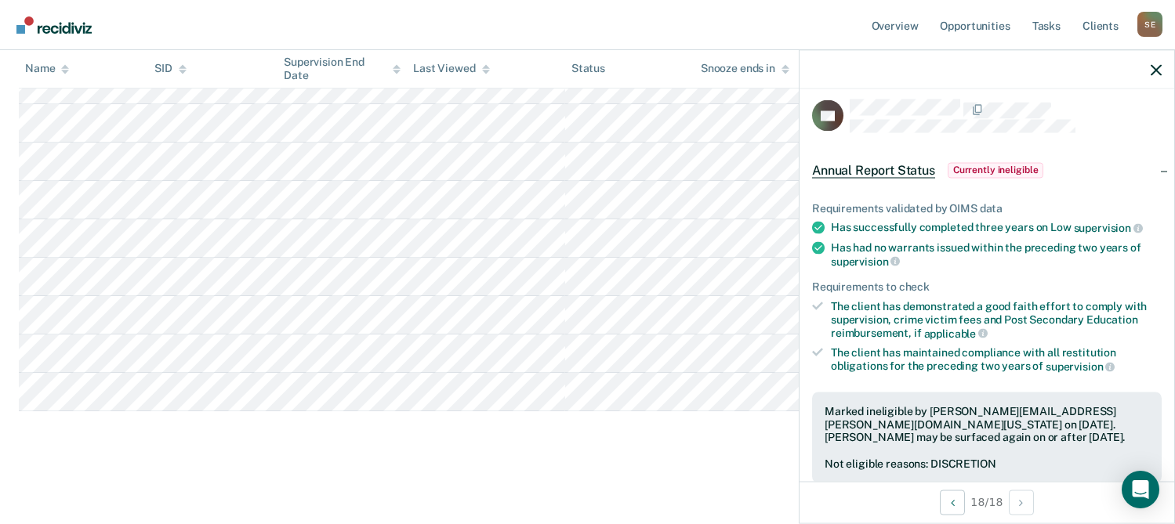
scroll to position [0, 0]
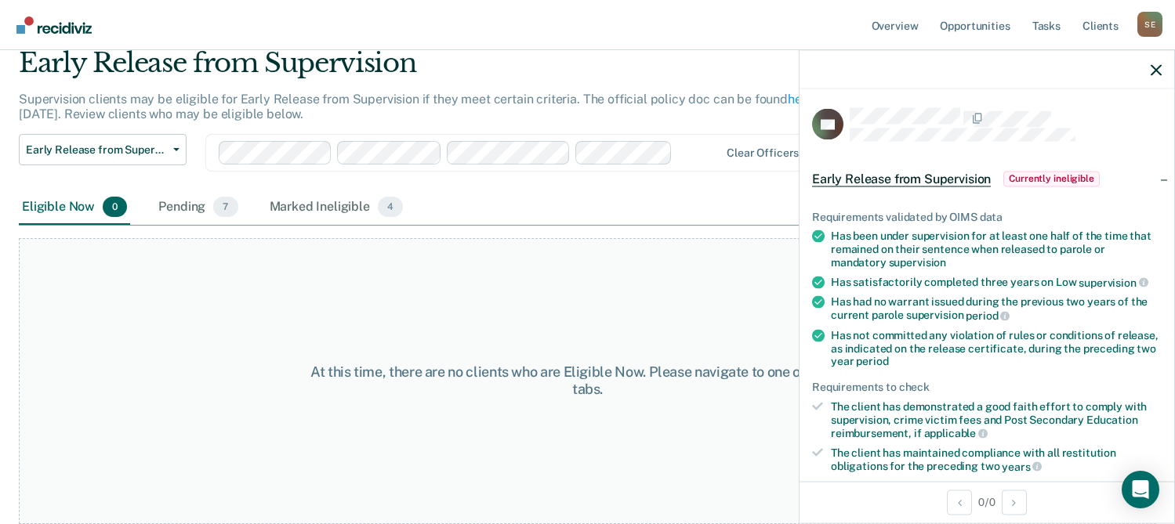
scroll to position [61, 0]
click at [197, 205] on div "Pending 7" at bounding box center [197, 207] width 85 height 34
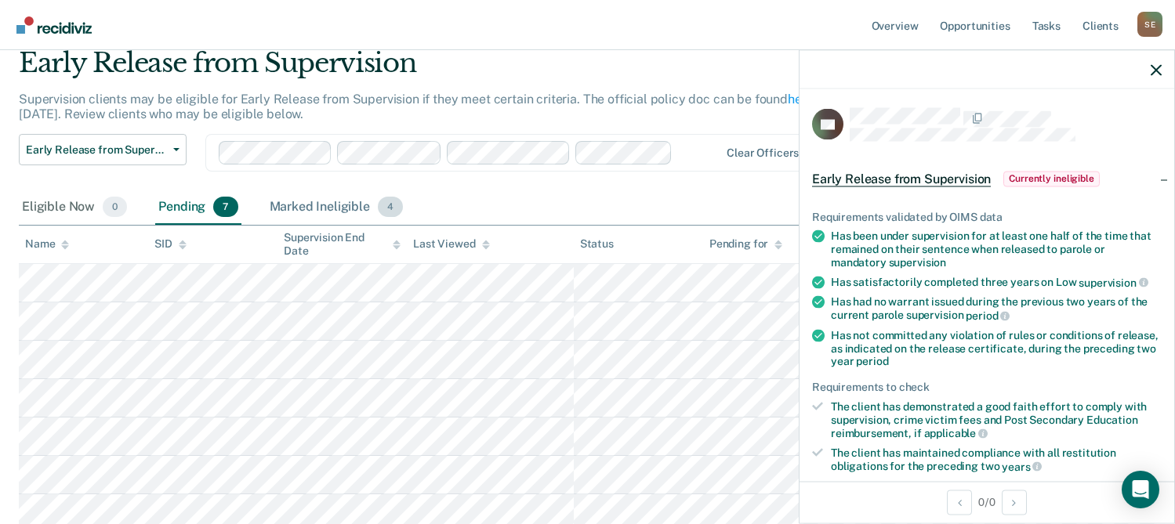
click at [345, 214] on div "Marked Ineligible 4" at bounding box center [337, 207] width 140 height 34
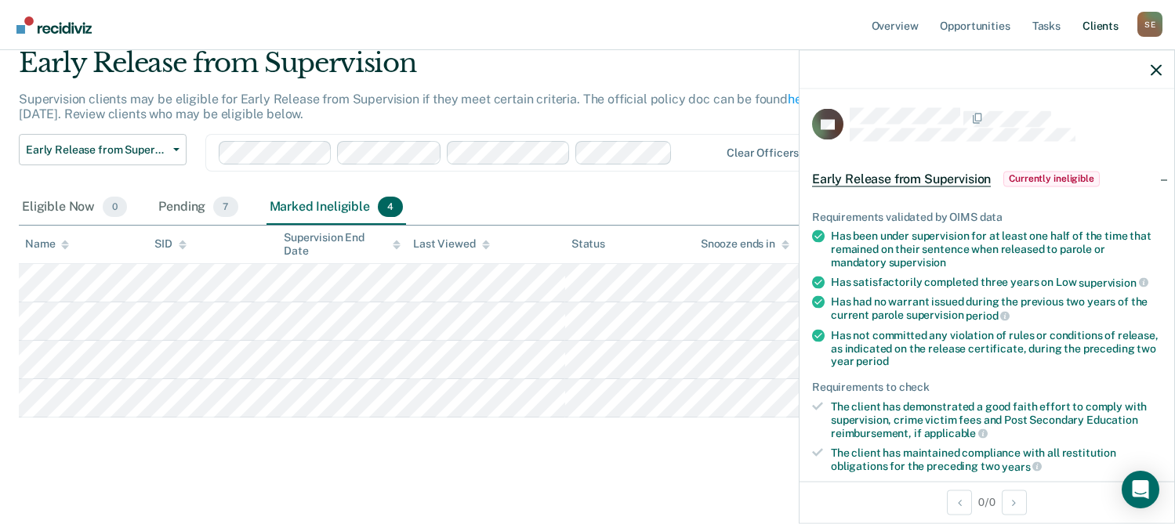
click at [1101, 26] on link "Client s" at bounding box center [1100, 25] width 42 height 50
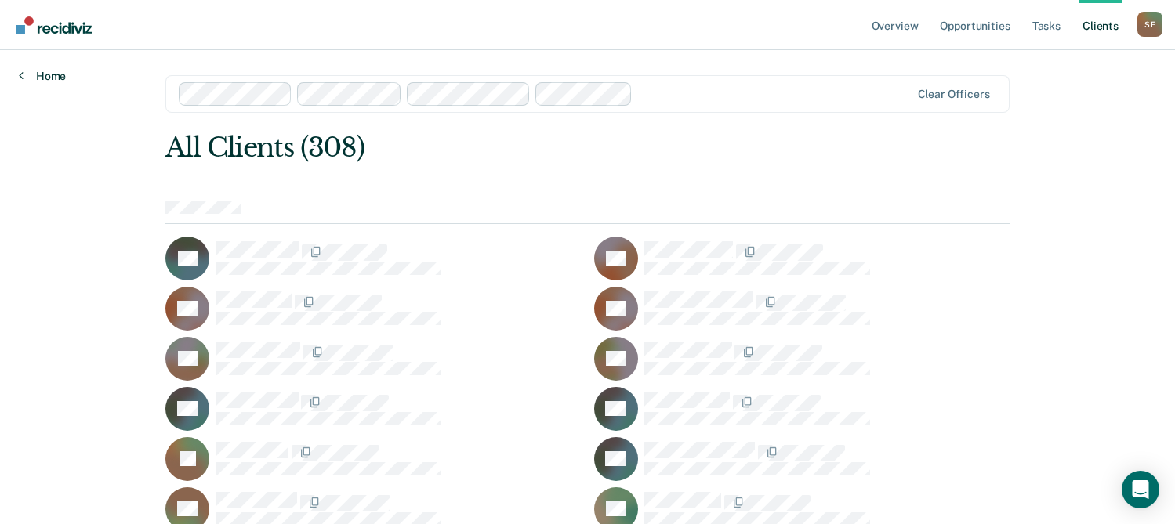
click at [45, 72] on link "Home" at bounding box center [42, 76] width 47 height 14
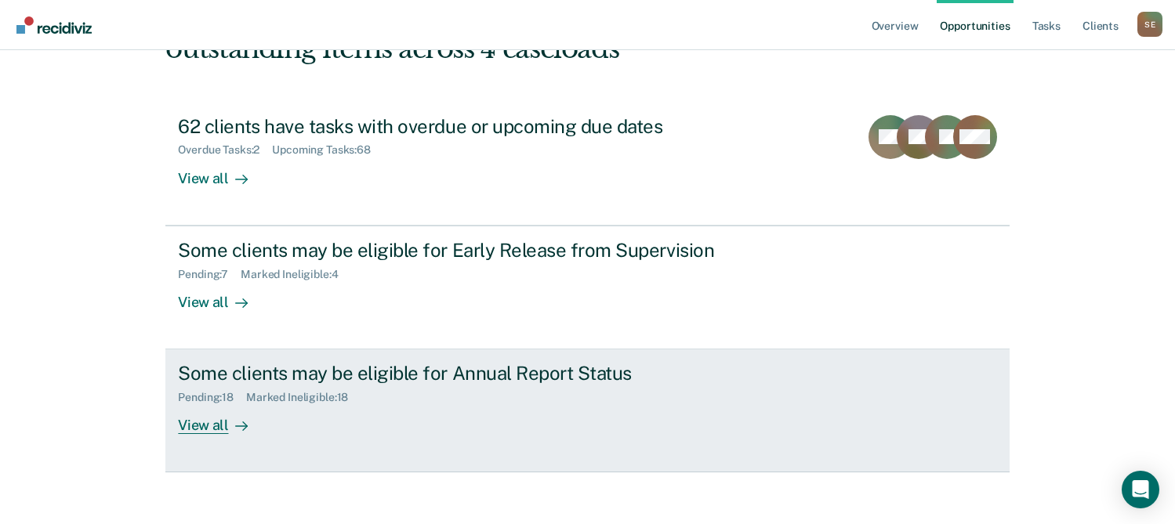
scroll to position [142, 0]
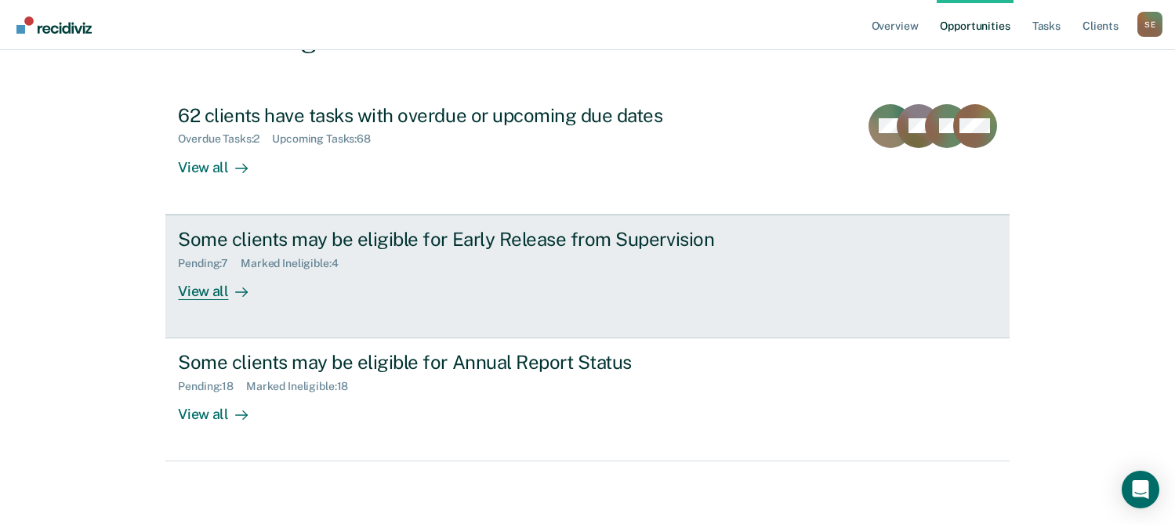
click at [206, 289] on div "View all" at bounding box center [222, 285] width 88 height 31
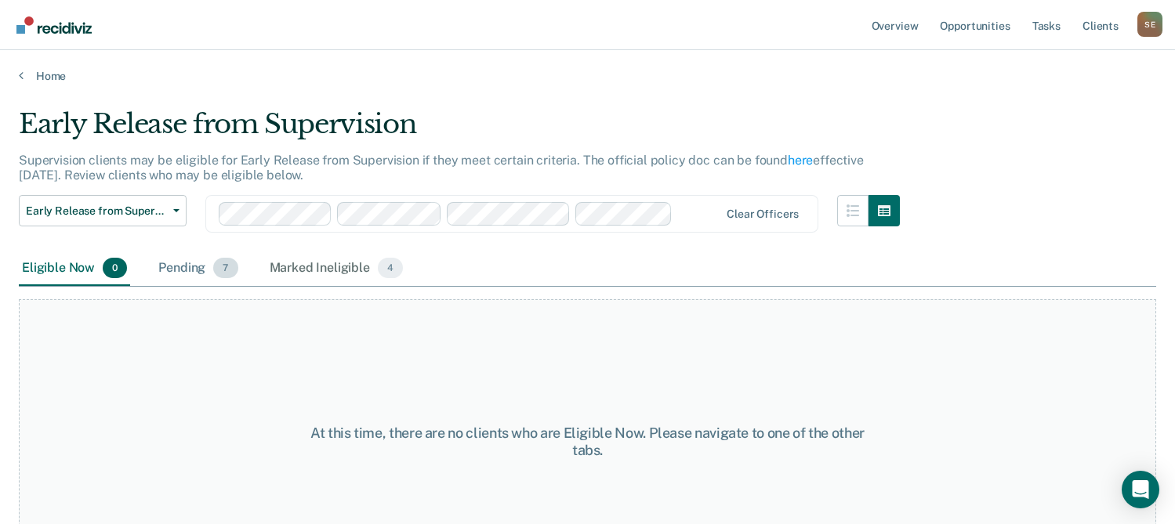
click at [194, 269] on div "Pending 7" at bounding box center [197, 269] width 85 height 34
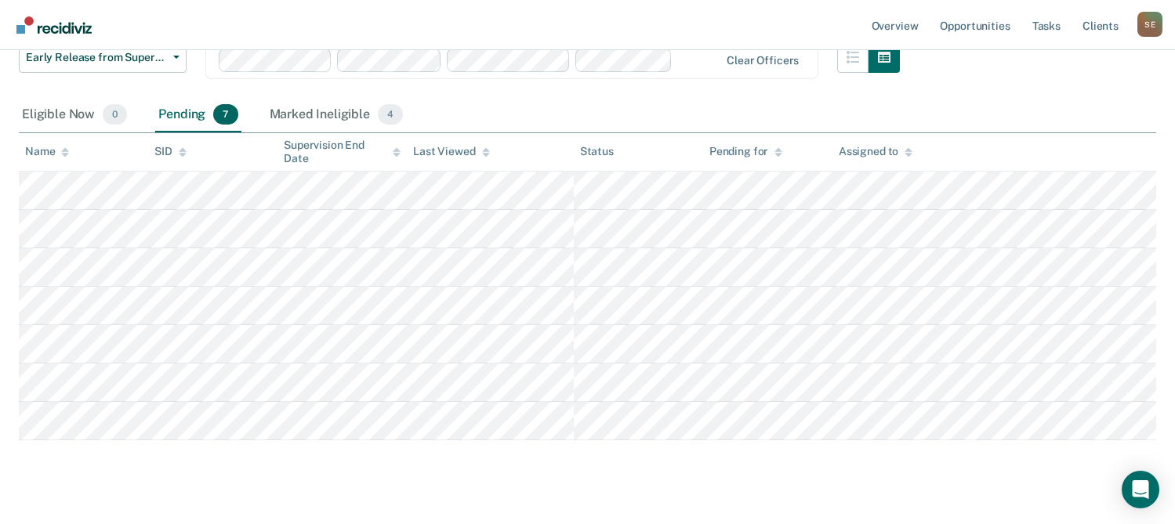
scroll to position [157, 0]
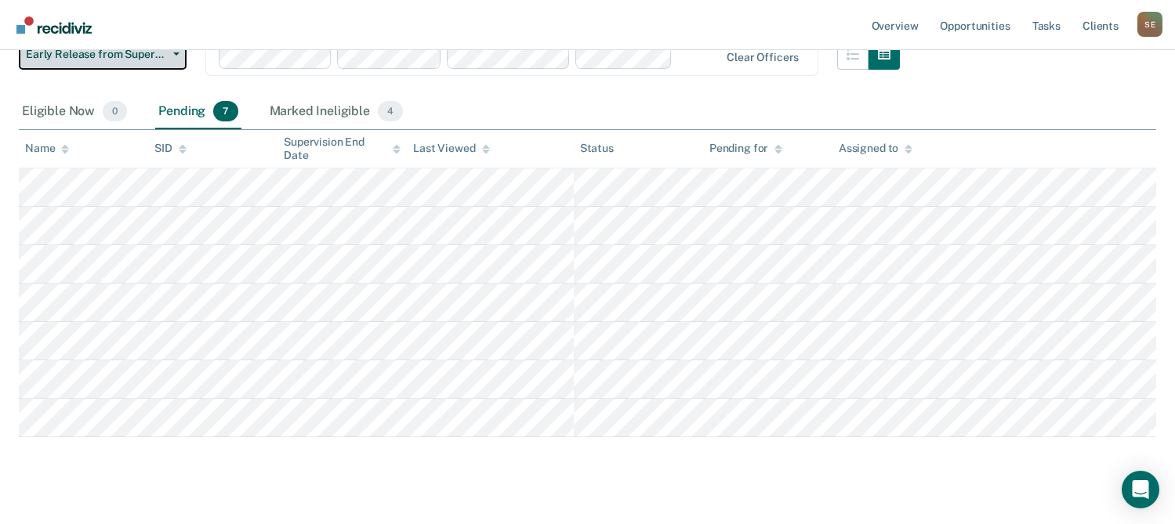
click at [63, 53] on span "Early Release from Supervision" at bounding box center [96, 54] width 141 height 13
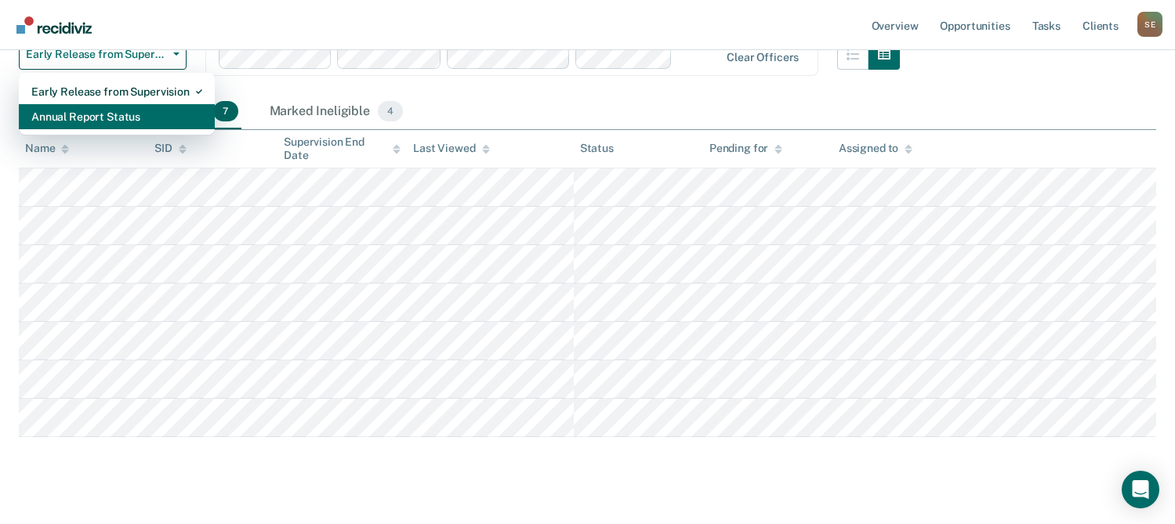
click at [74, 110] on div "Annual Report Status" at bounding box center [116, 116] width 171 height 25
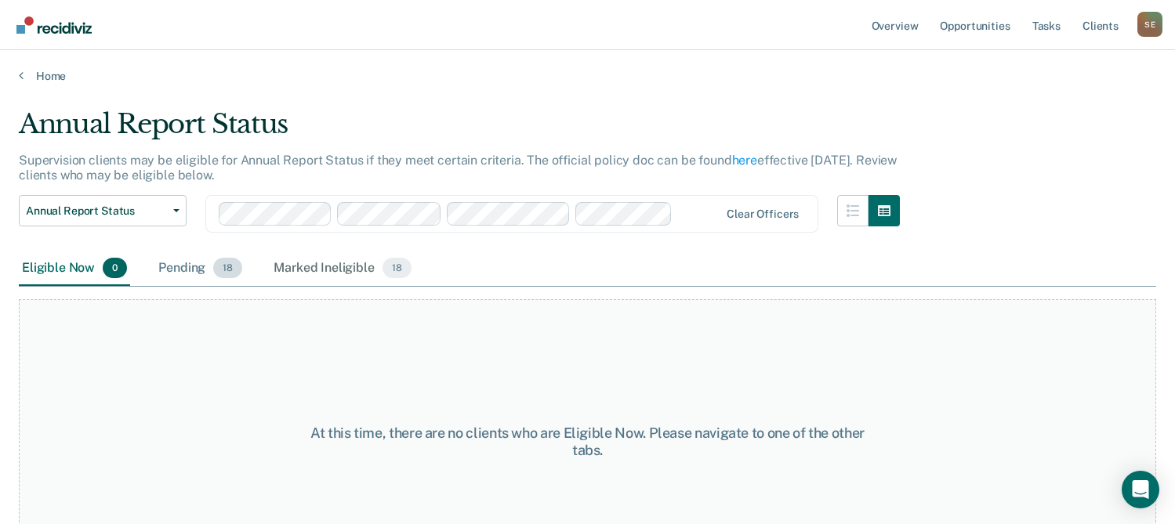
click at [197, 267] on div "Pending 18" at bounding box center [200, 269] width 90 height 34
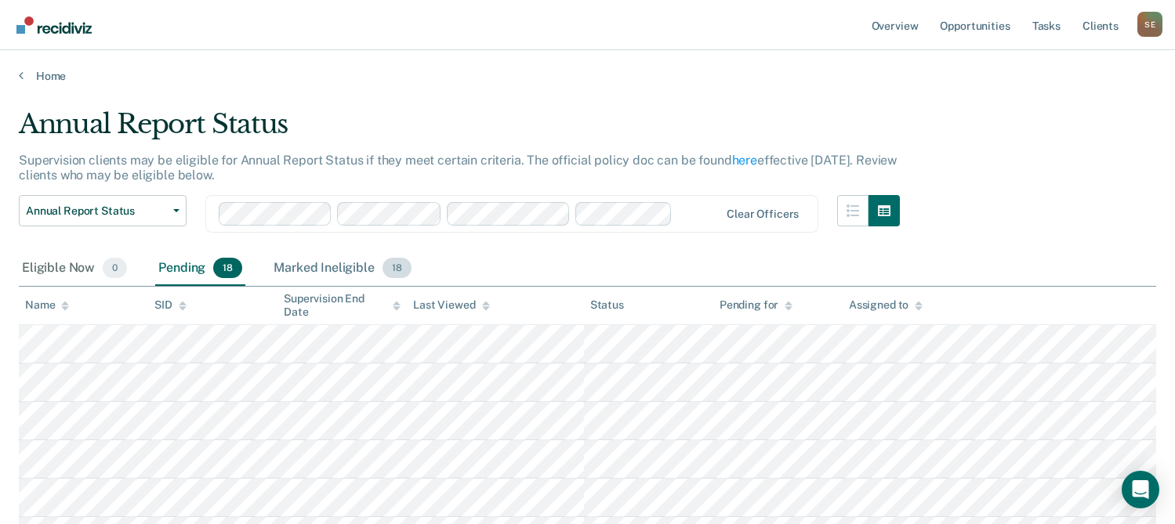
click at [312, 259] on div "Marked Ineligible 18" at bounding box center [341, 269] width 143 height 34
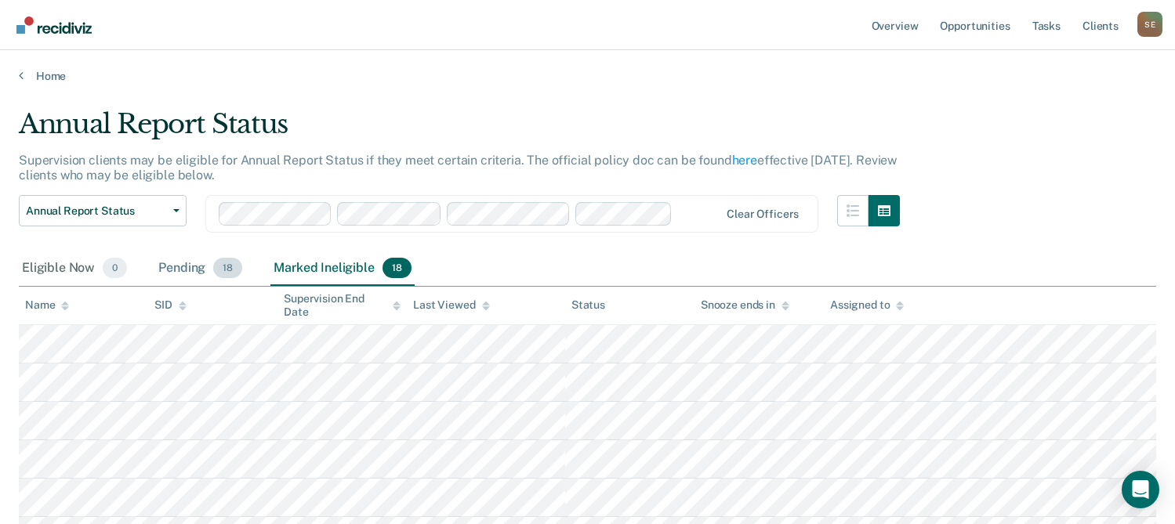
click at [190, 268] on div "Pending 18" at bounding box center [200, 269] width 90 height 34
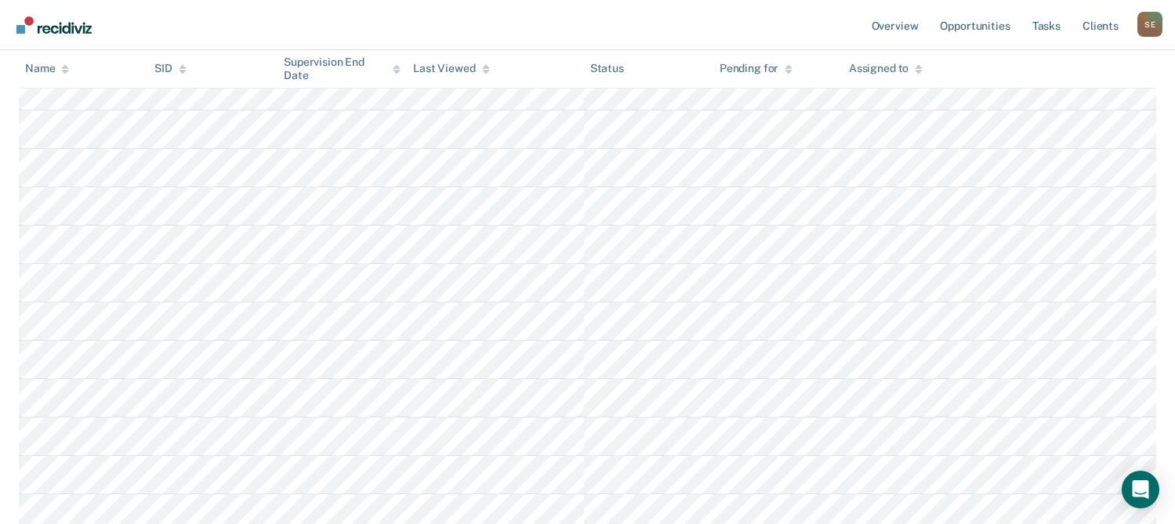
scroll to position [56, 0]
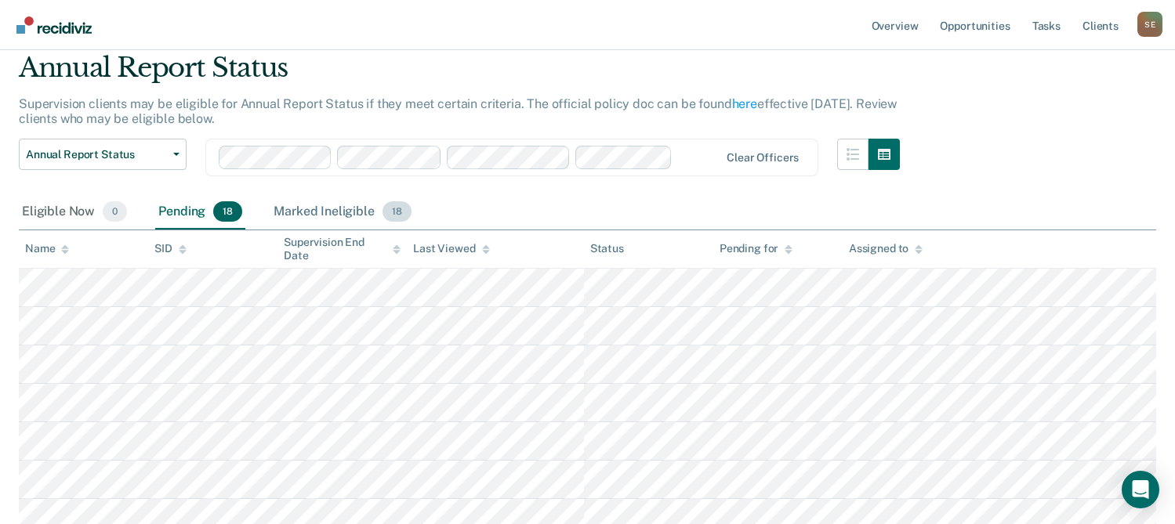
click at [321, 209] on div "Marked Ineligible 18" at bounding box center [341, 212] width 143 height 34
click at [181, 204] on div "Pending 18" at bounding box center [200, 212] width 90 height 34
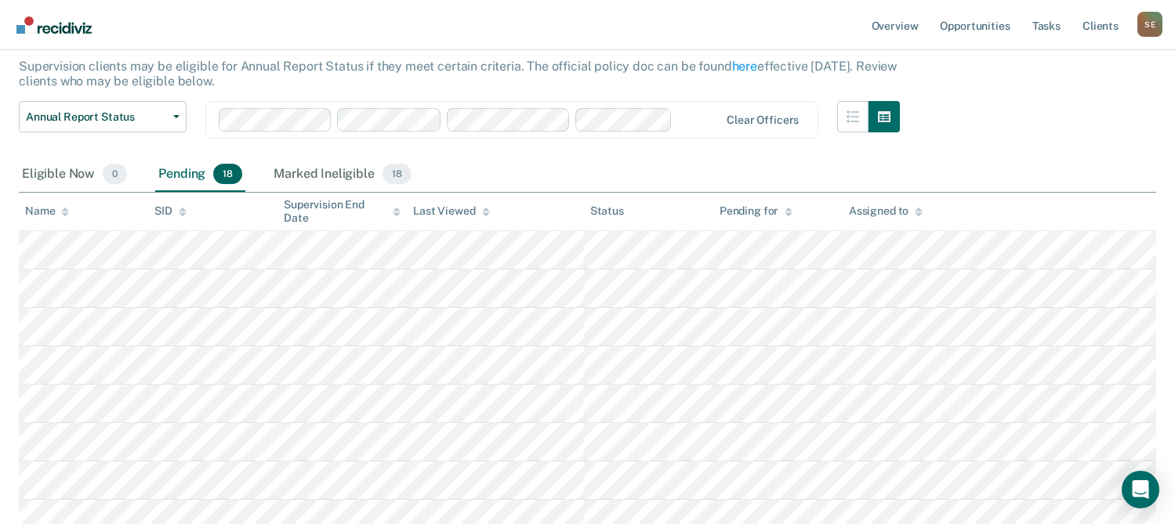
scroll to position [0, 0]
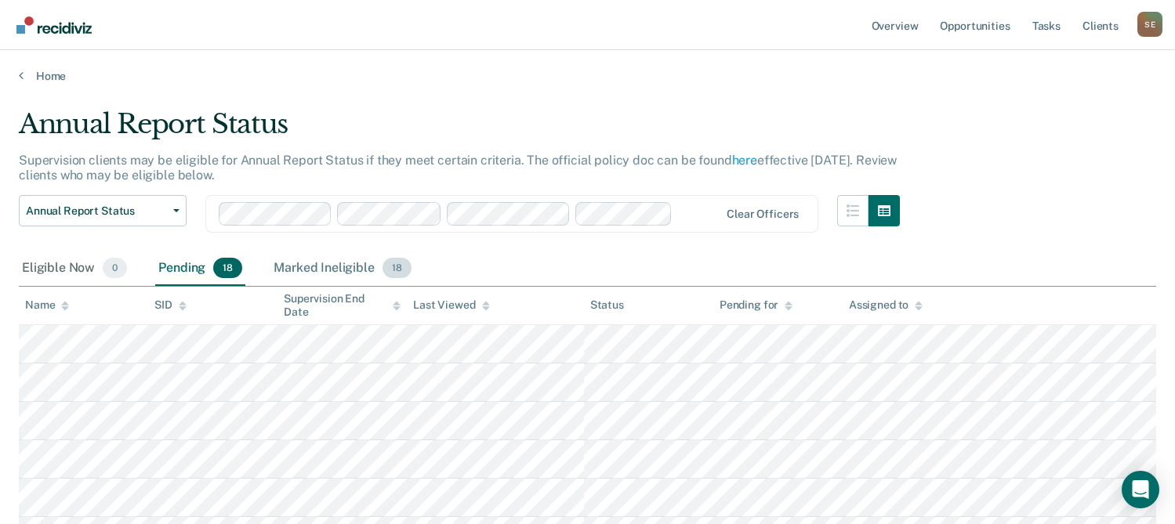
click at [306, 262] on div "Marked Ineligible 18" at bounding box center [341, 269] width 143 height 34
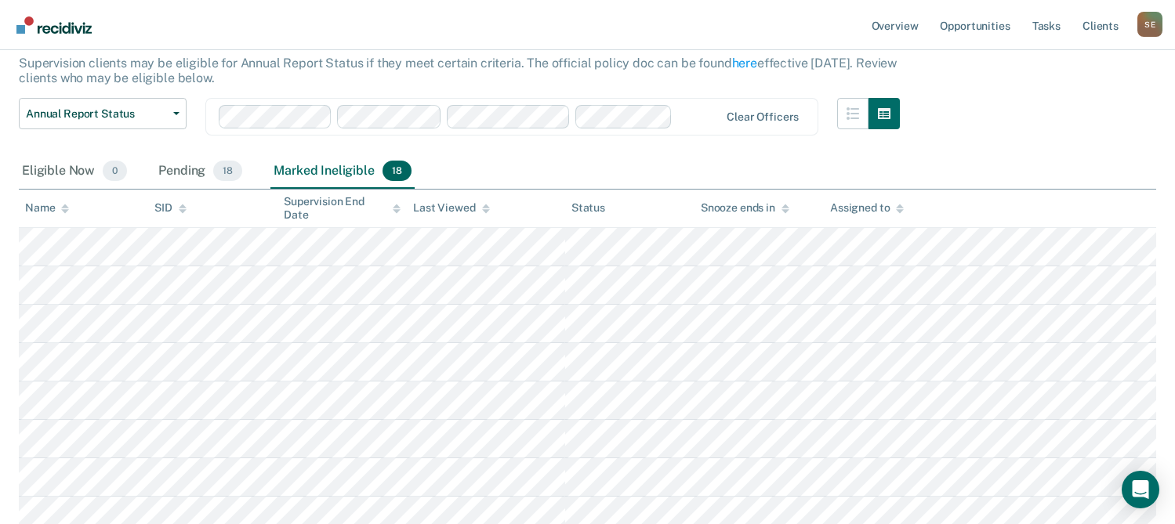
scroll to position [56, 0]
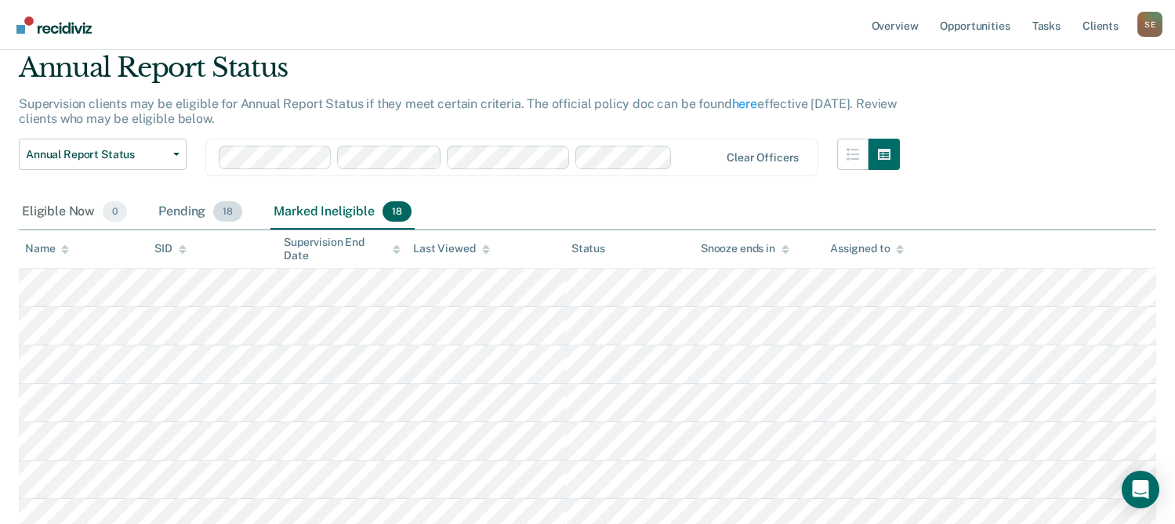
click at [180, 214] on div "Pending 18" at bounding box center [200, 212] width 90 height 34
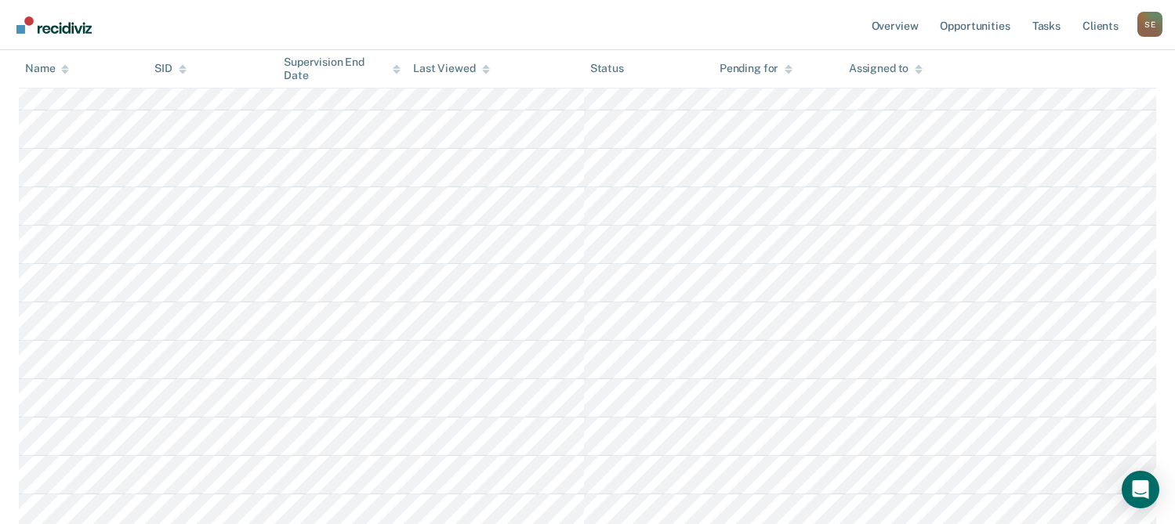
scroll to position [213, 0]
